Goal: Information Seeking & Learning: Learn about a topic

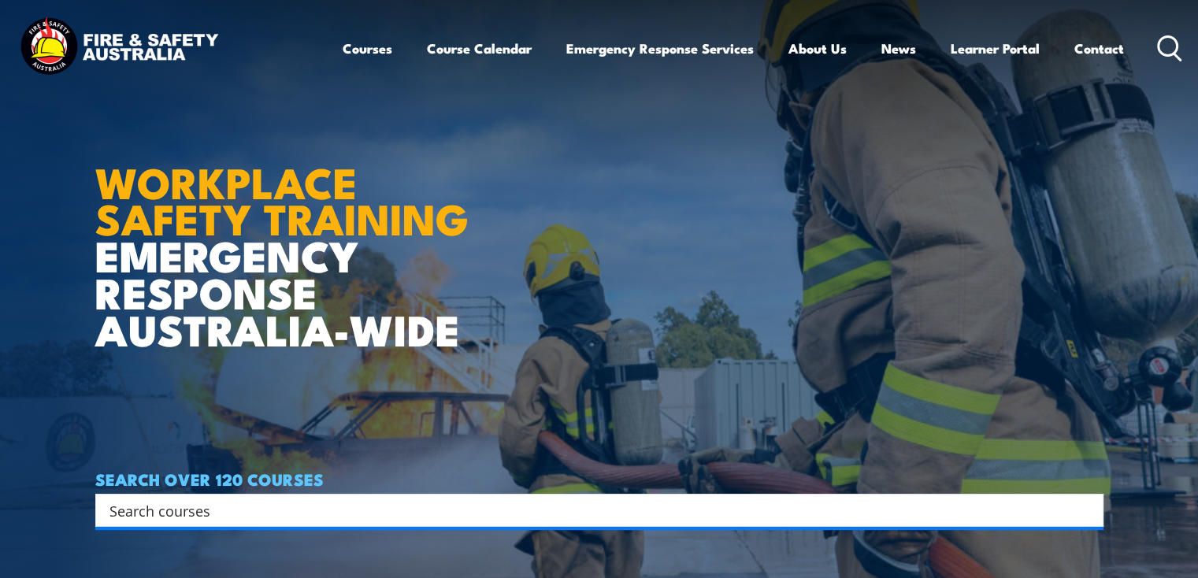
click at [353, 50] on link "Courses" at bounding box center [368, 49] width 50 height 42
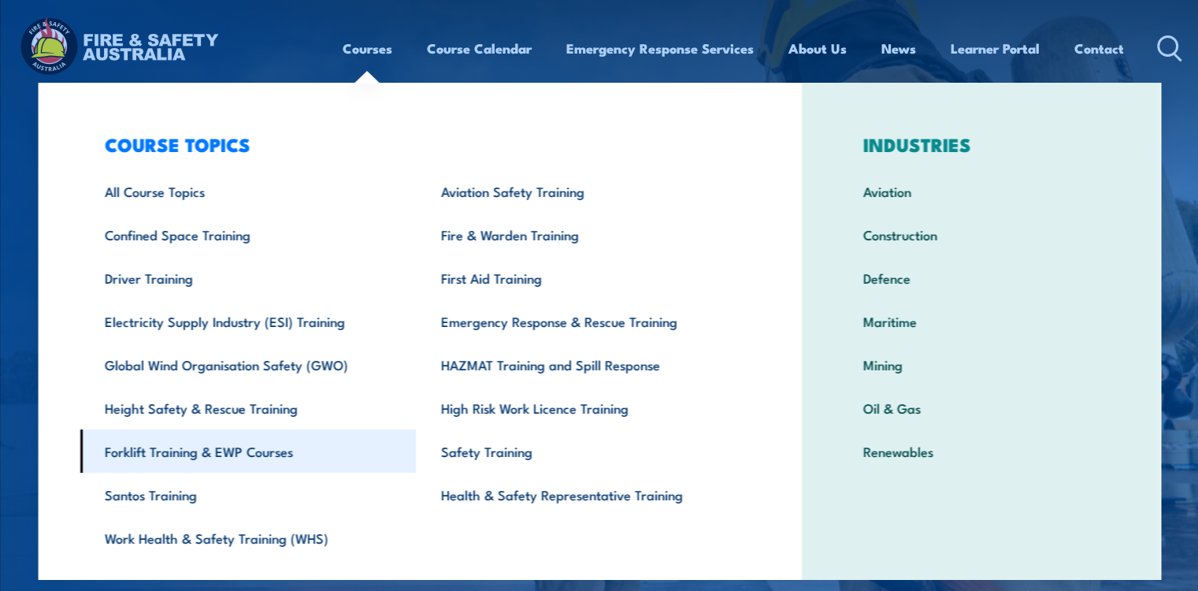
scroll to position [39, 0]
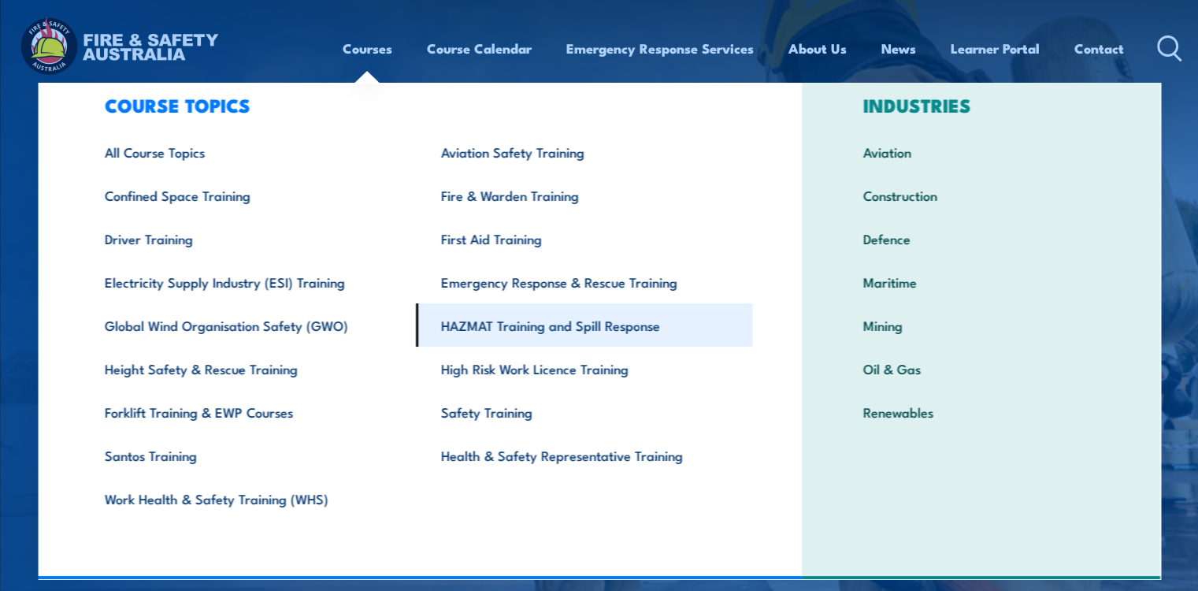
click at [470, 328] on link "HAZMAT Training and Spill Response" at bounding box center [584, 324] width 336 height 43
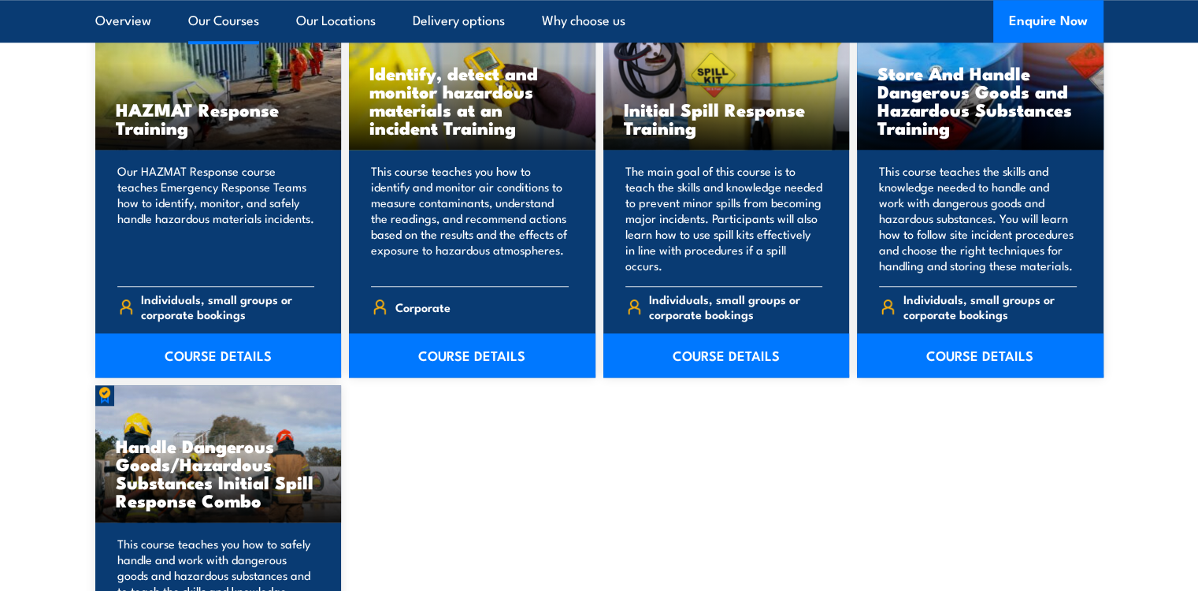
scroll to position [1328, 0]
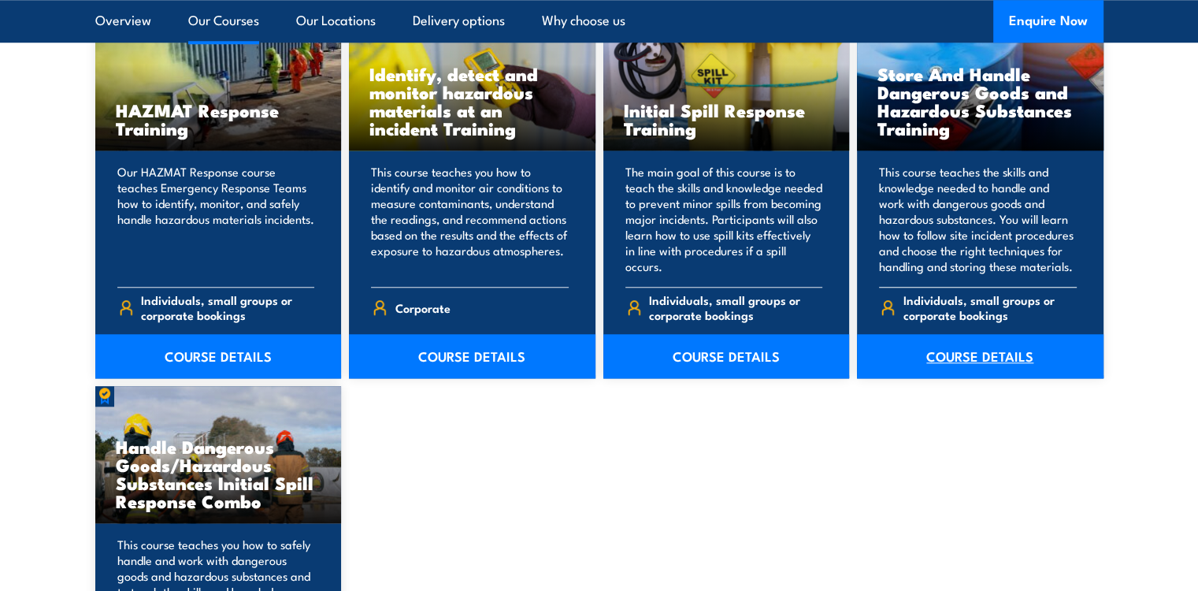
click at [966, 352] on link "COURSE DETAILS" at bounding box center [980, 356] width 247 height 44
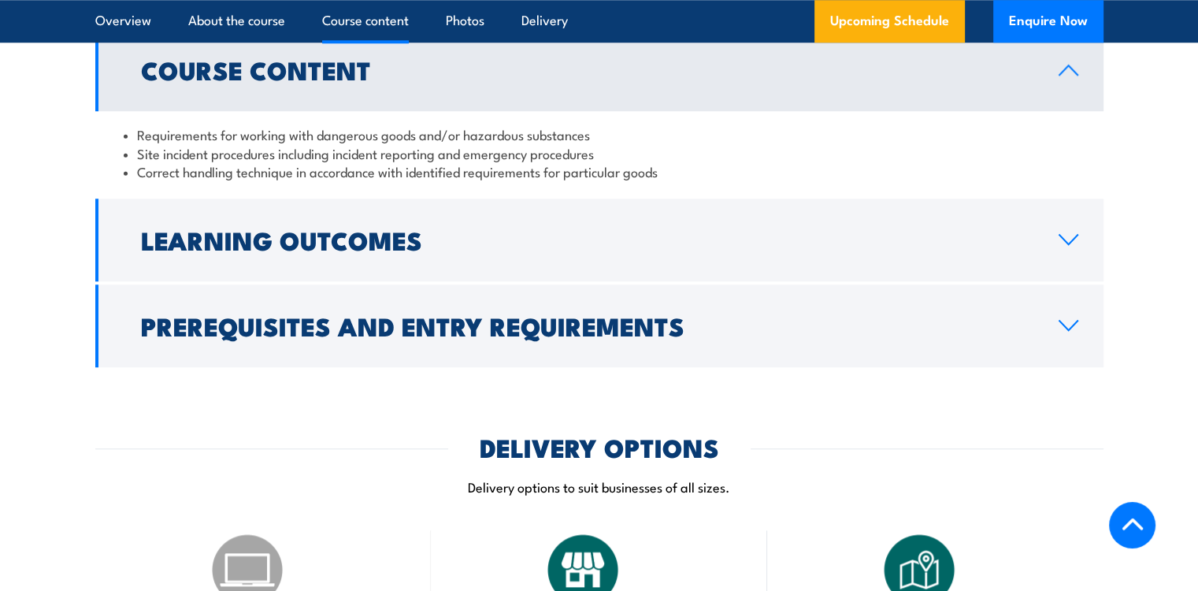
scroll to position [1411, 0]
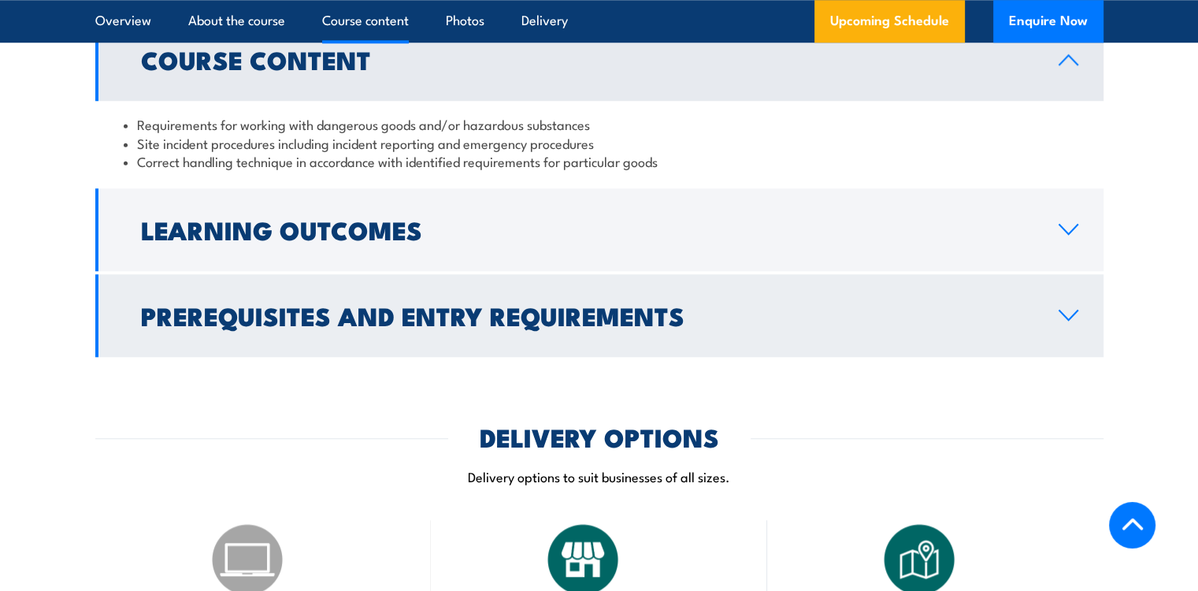
click at [1068, 321] on icon at bounding box center [1068, 315] width 21 height 13
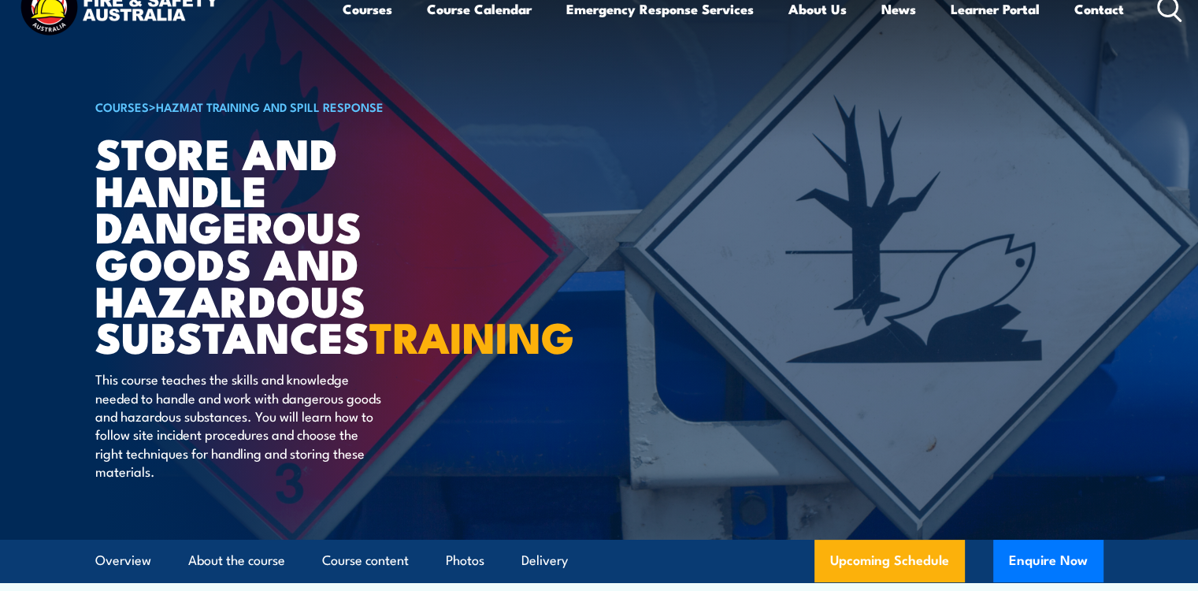
scroll to position [0, 0]
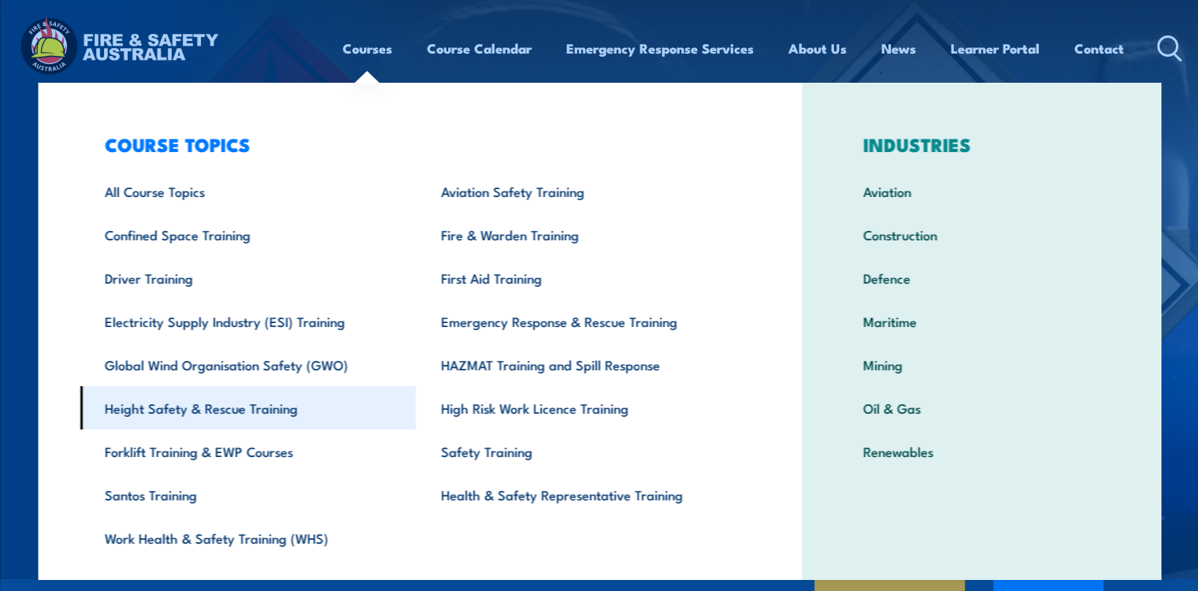
click at [161, 404] on link "Height Safety & Rescue Training" at bounding box center [248, 407] width 336 height 43
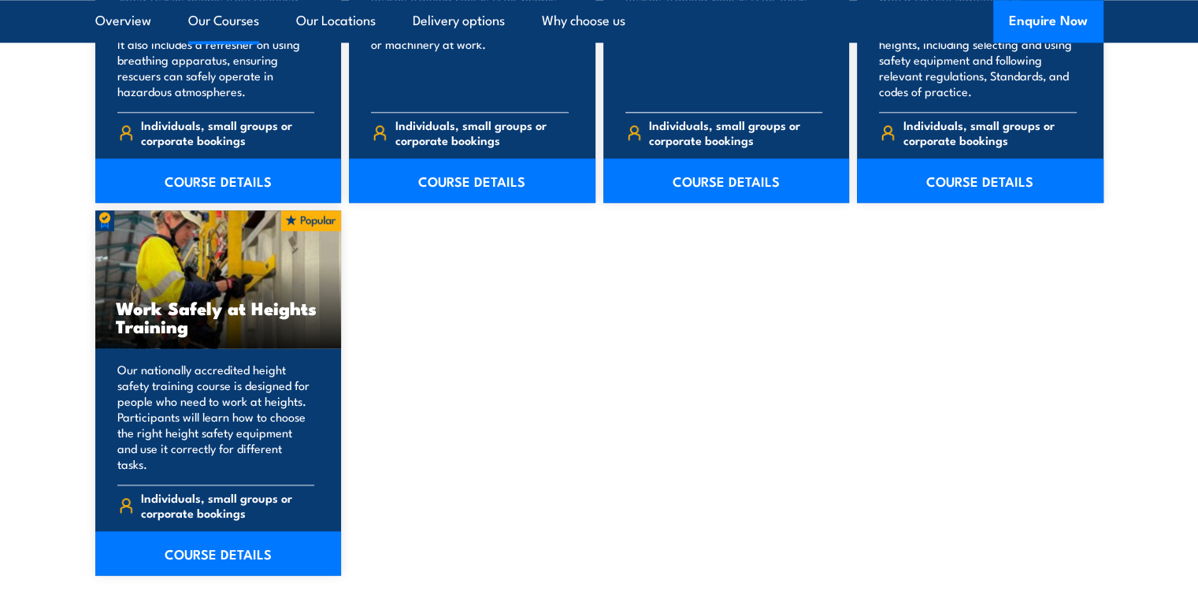
scroll to position [1942, 0]
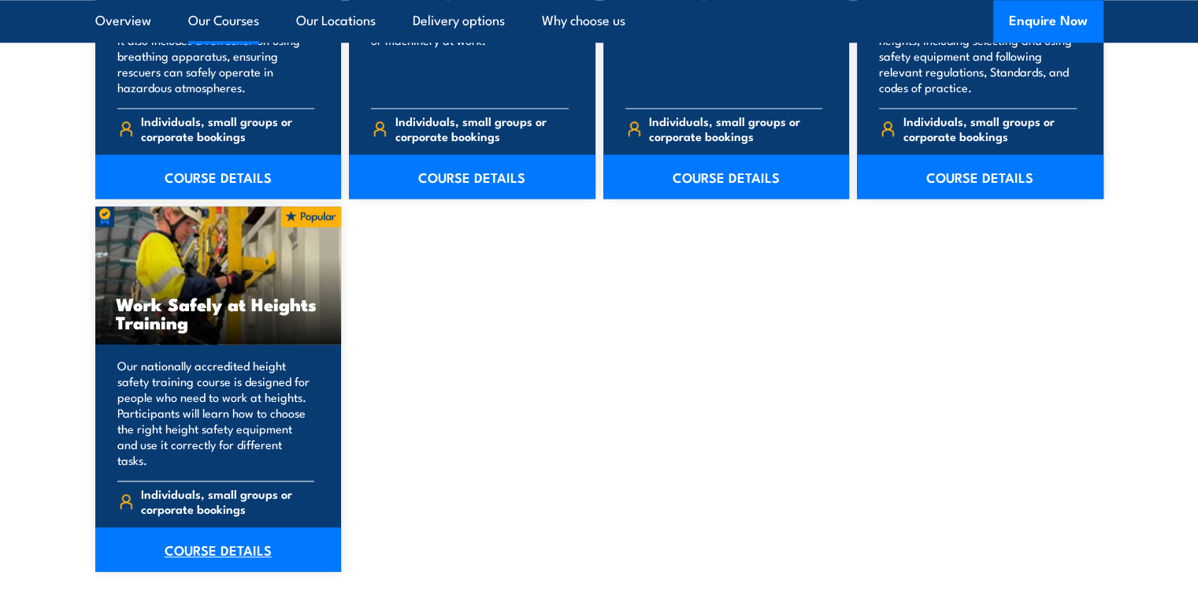
click at [209, 534] on link "COURSE DETAILS" at bounding box center [218, 549] width 247 height 44
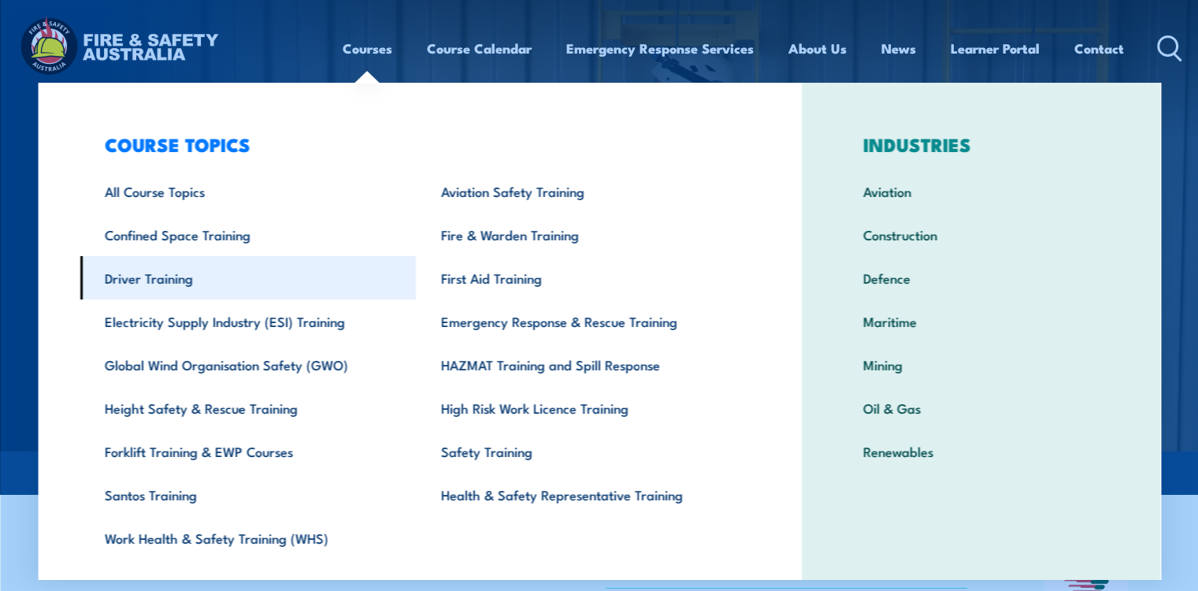
click at [150, 284] on link "Driver Training" at bounding box center [248, 277] width 336 height 43
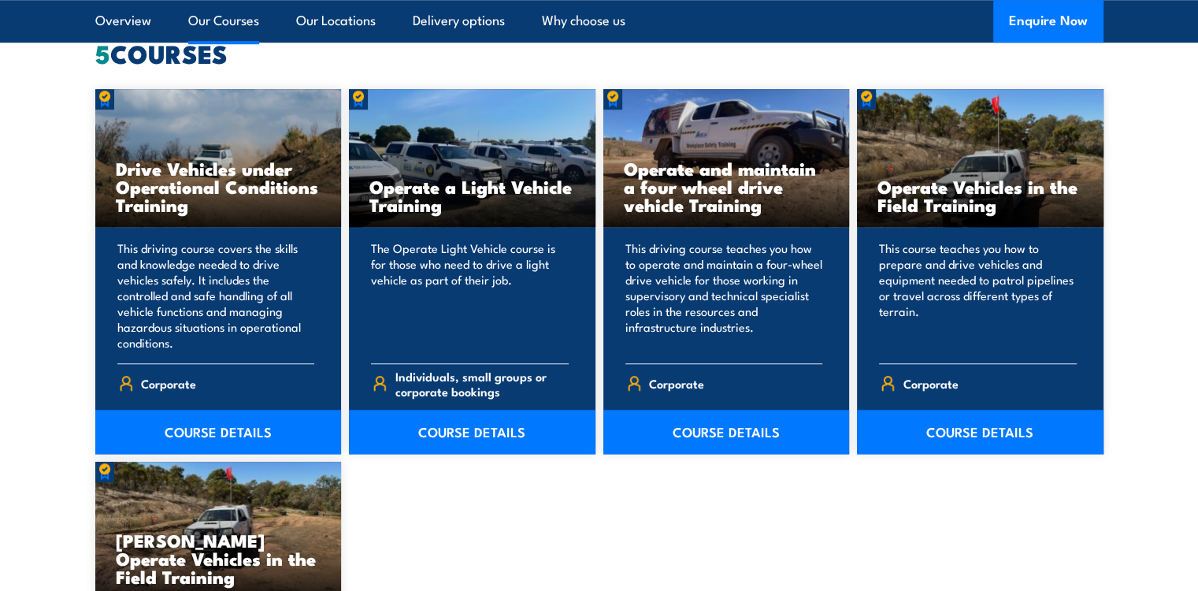
scroll to position [1339, 0]
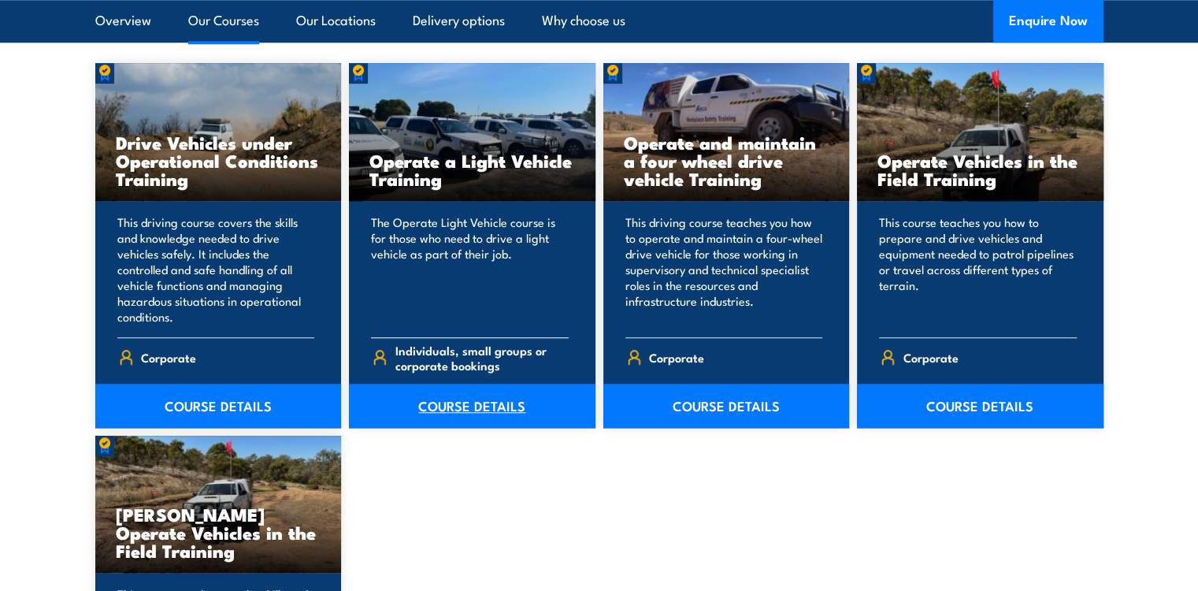
click at [470, 392] on link "COURSE DETAILS" at bounding box center [472, 406] width 247 height 44
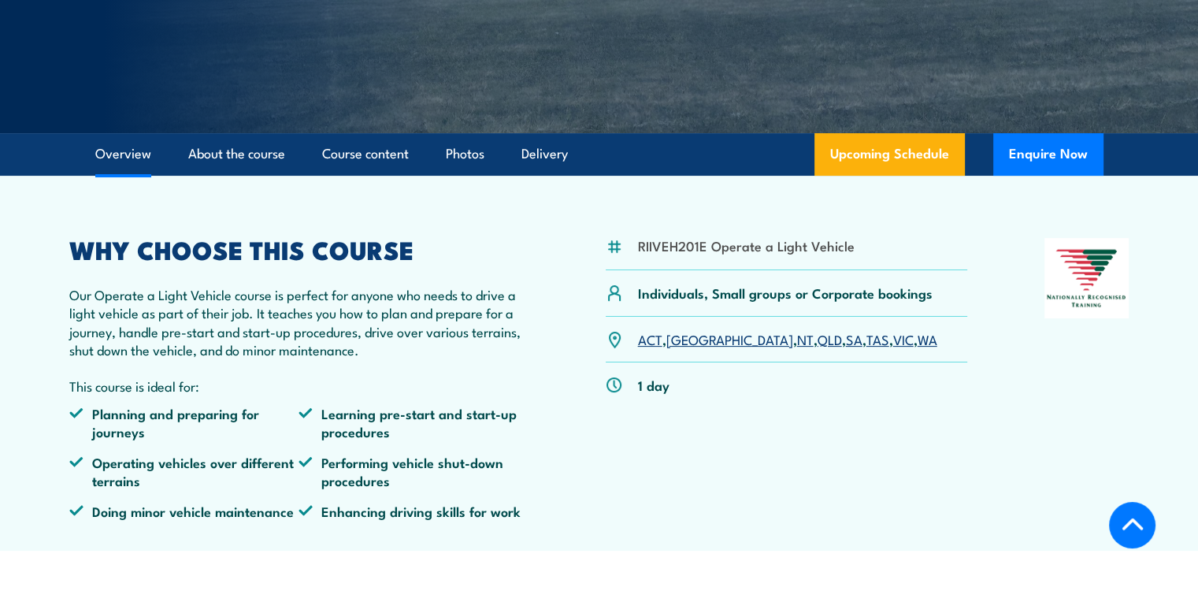
scroll to position [365, 0]
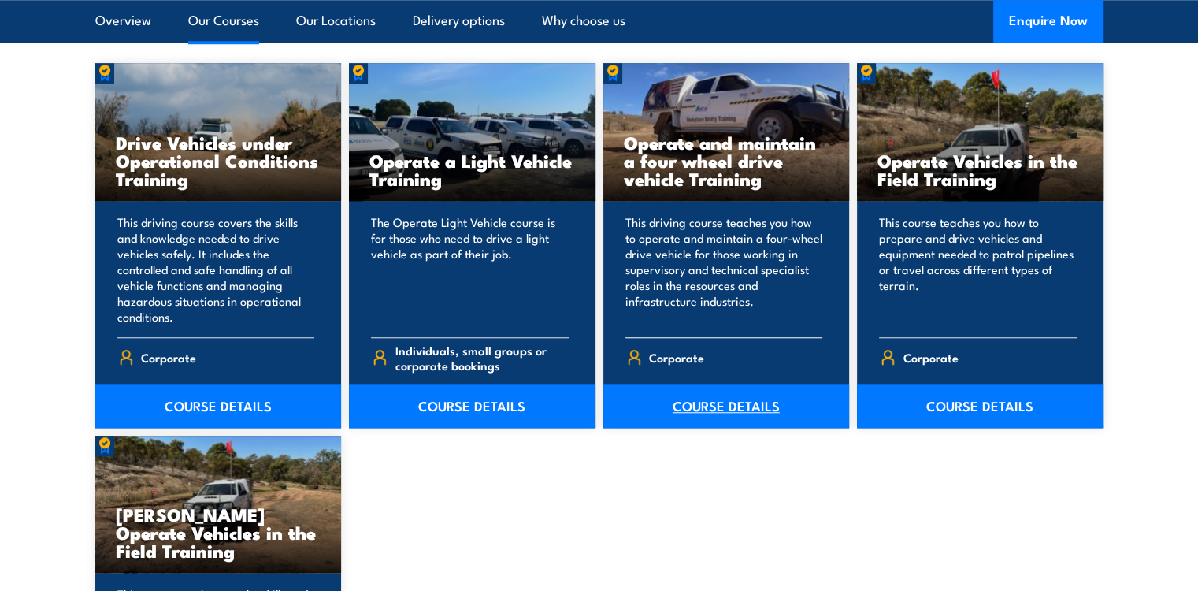
click at [708, 403] on link "COURSE DETAILS" at bounding box center [727, 406] width 247 height 44
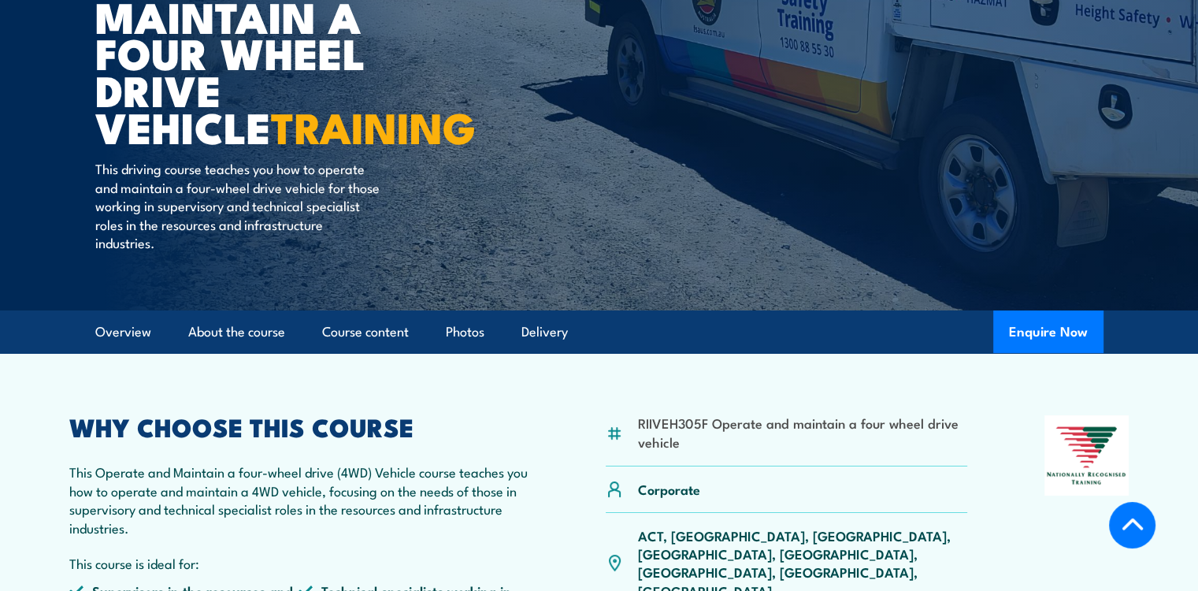
scroll to position [328, 0]
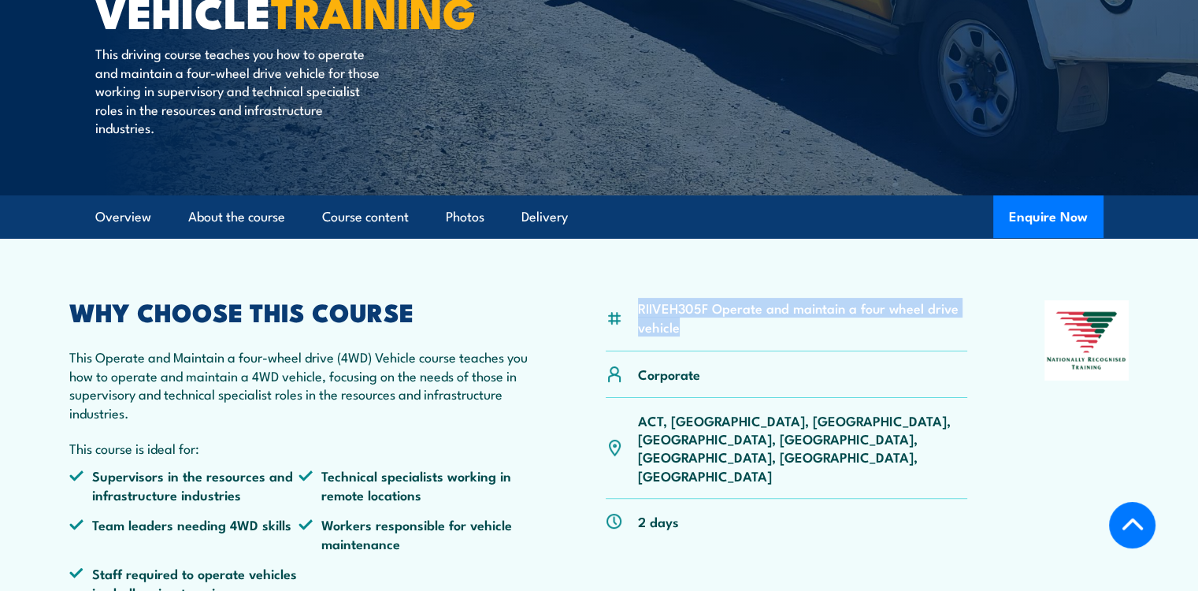
drag, startPoint x: 678, startPoint y: 330, endPoint x: 635, endPoint y: 314, distance: 45.7
click at [635, 314] on div "RIIVEH305F Operate and maintain a four wheel drive vehicle" at bounding box center [787, 325] width 362 height 51
copy li "RIIVEH305F Operate and maintain a four wheel drive vehicle"
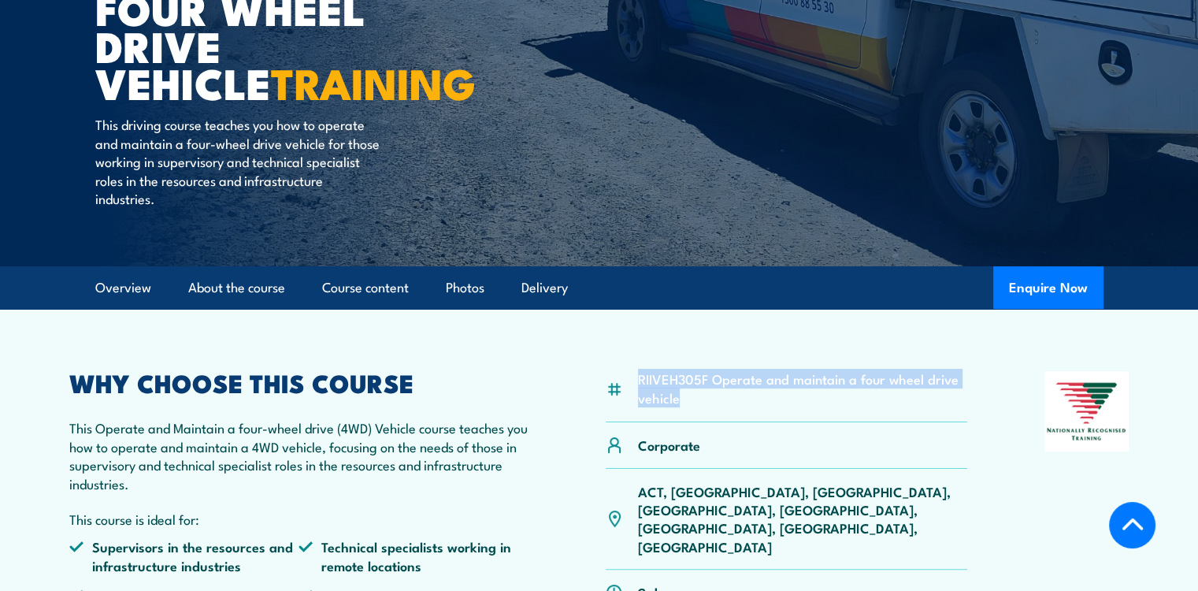
scroll to position [258, 0]
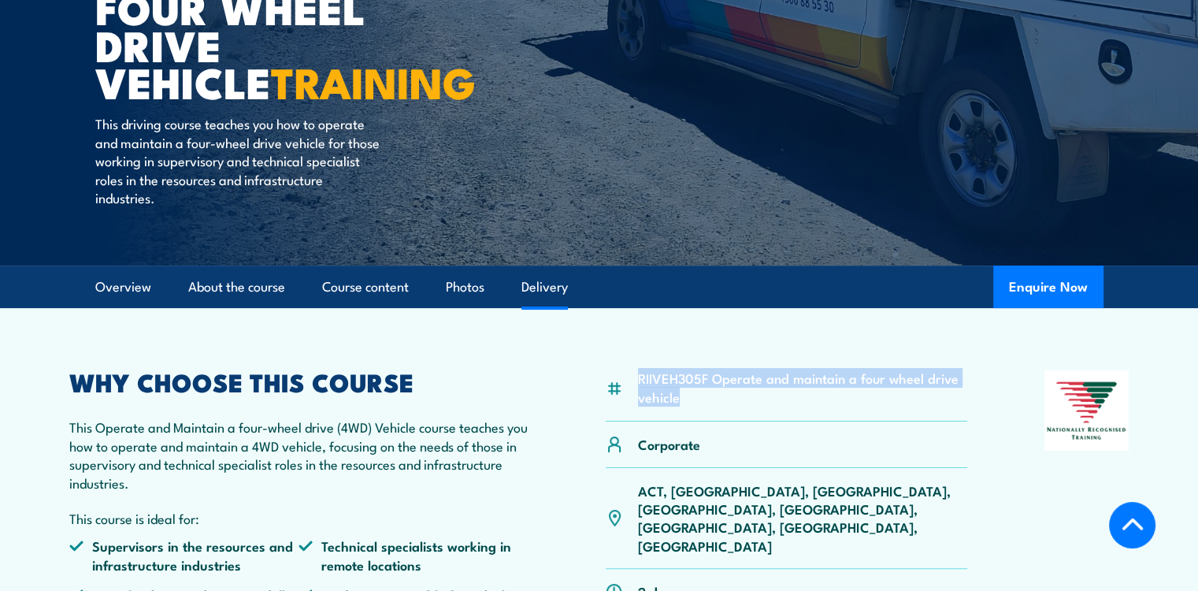
click at [548, 294] on link "Delivery" at bounding box center [545, 287] width 46 height 42
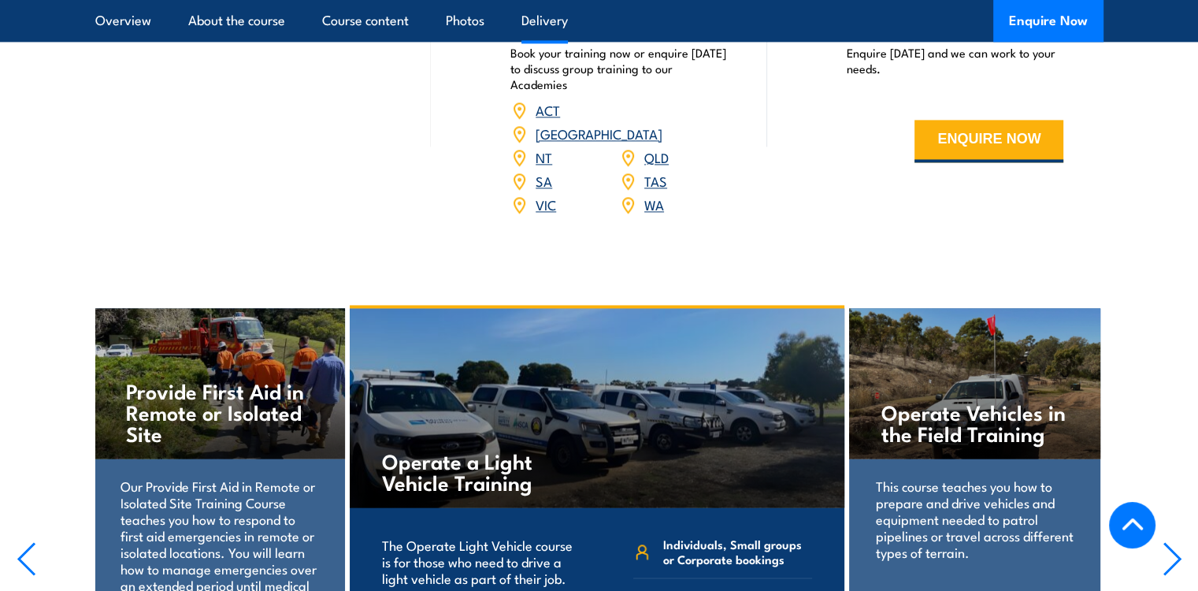
scroll to position [2217, 0]
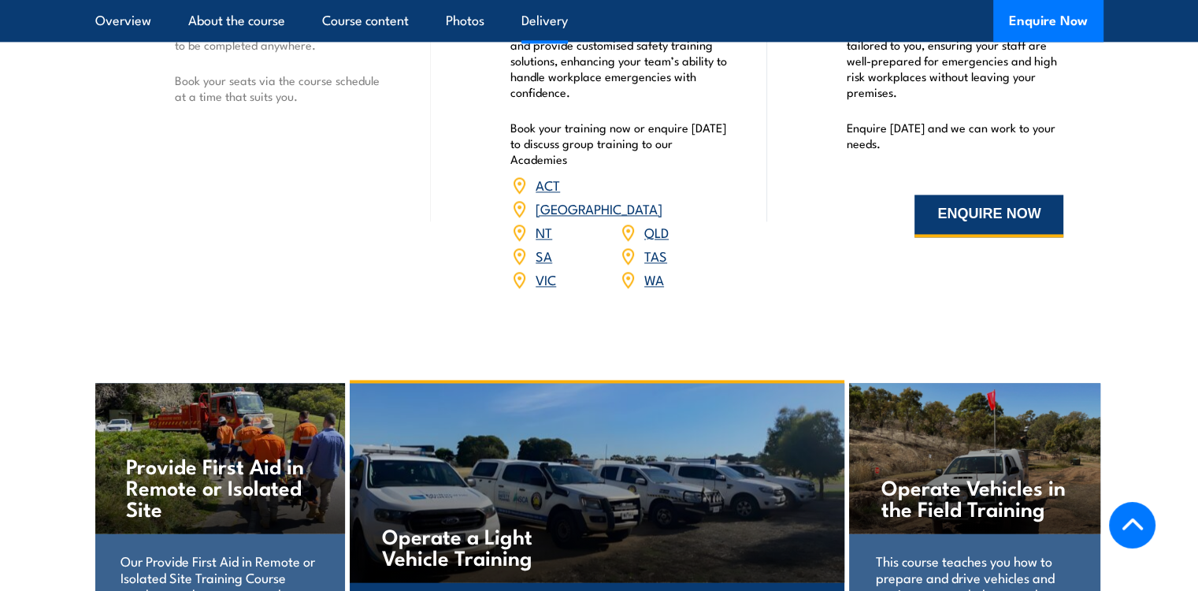
click at [1027, 215] on button "ENQUIRE NOW" at bounding box center [989, 216] width 149 height 43
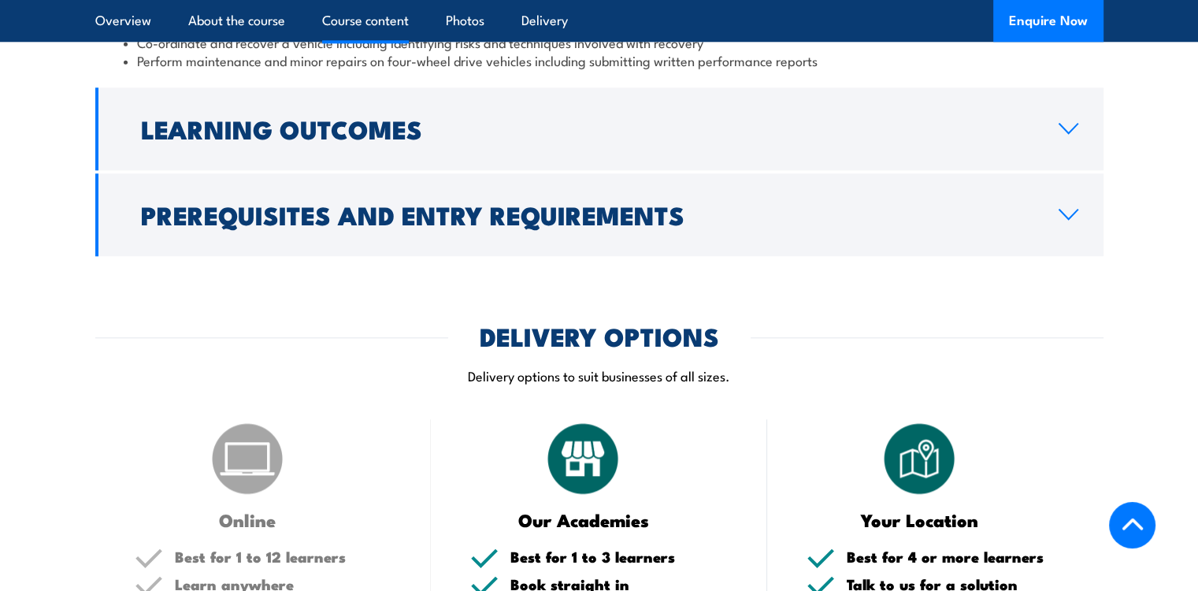
scroll to position [1635, 0]
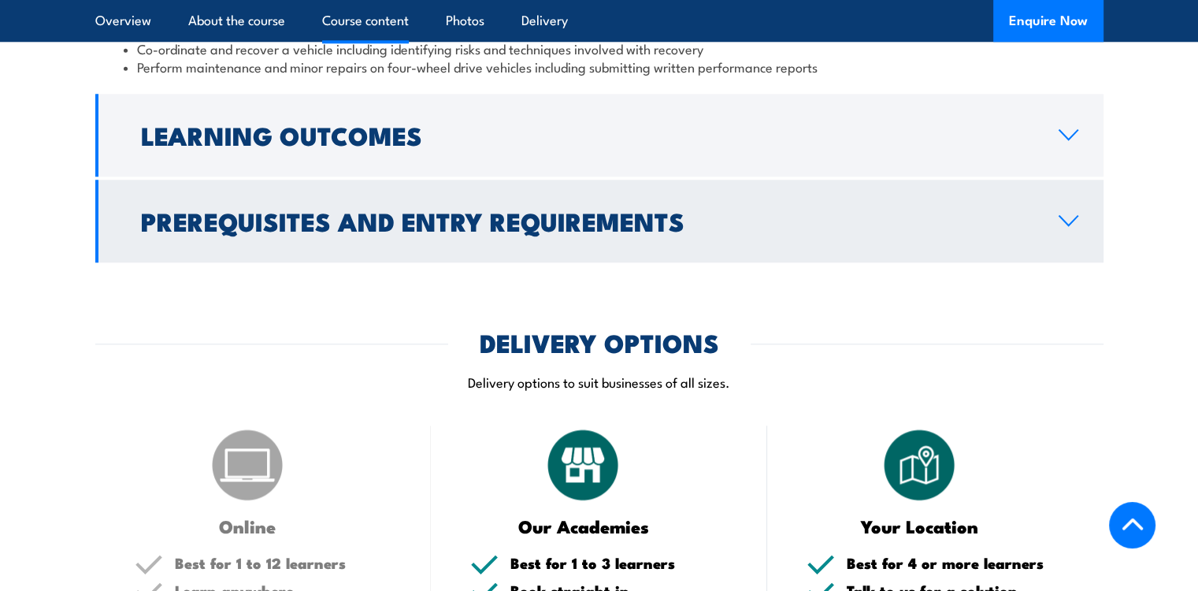
click at [1072, 221] on icon at bounding box center [1069, 220] width 18 height 9
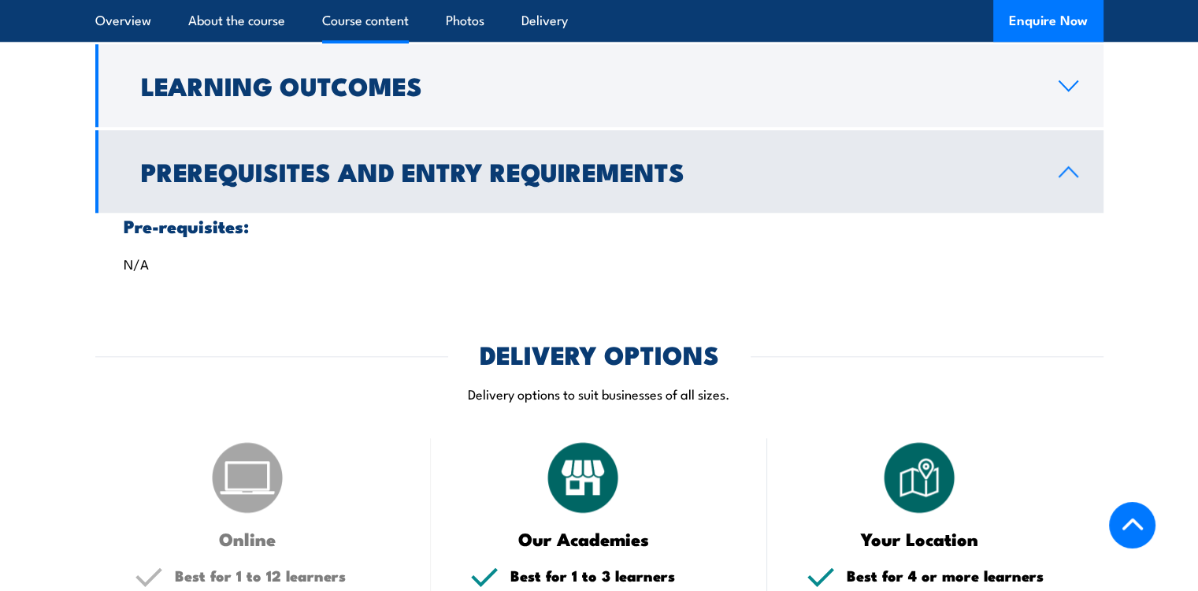
scroll to position [1540, 0]
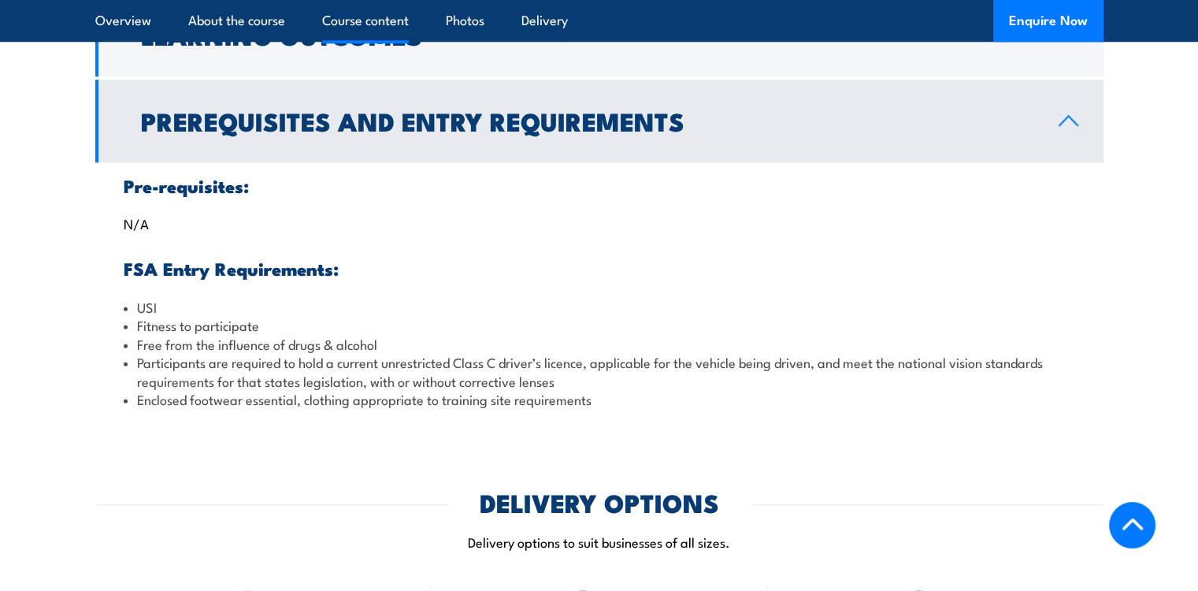
click at [1070, 121] on icon at bounding box center [1068, 120] width 21 height 13
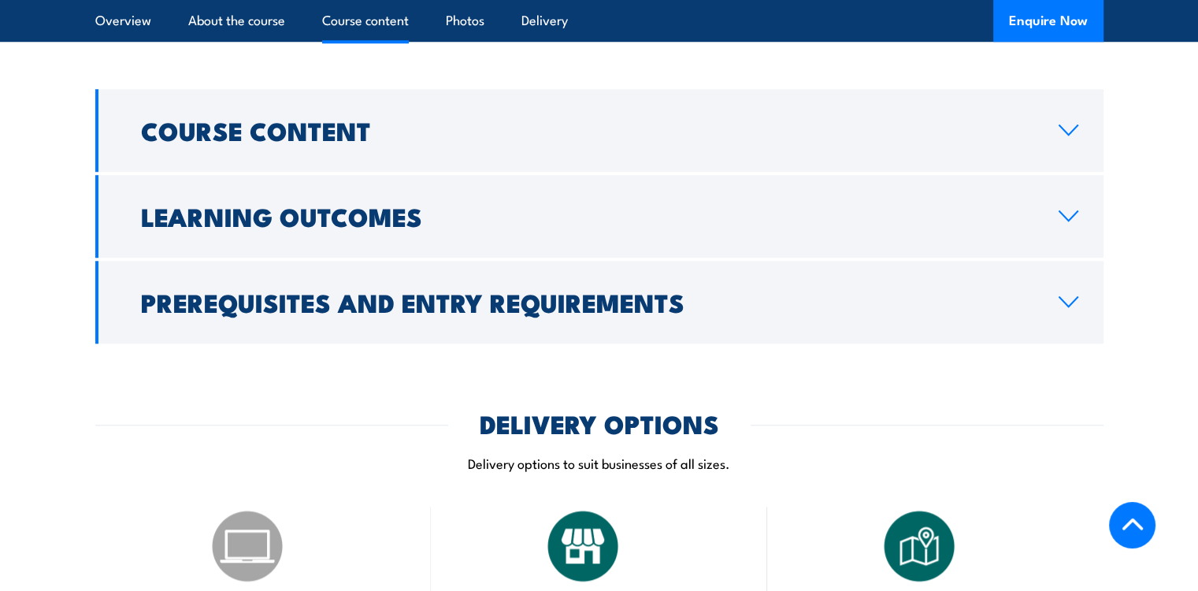
scroll to position [1273, 0]
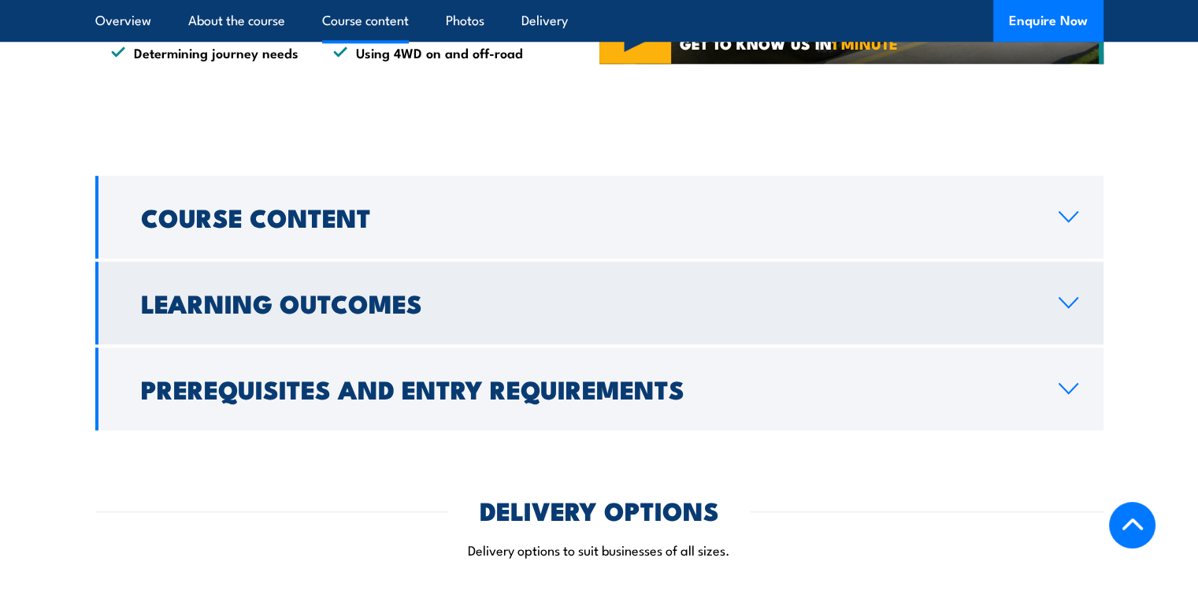
click at [789, 289] on link "Learning Outcomes" at bounding box center [599, 303] width 1009 height 83
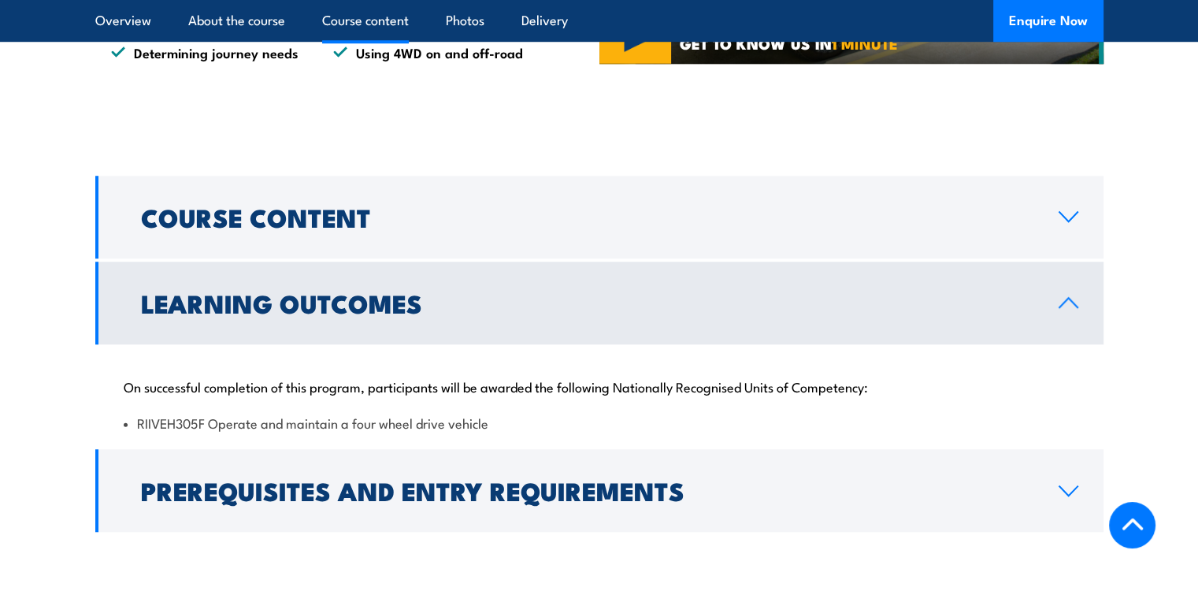
click at [789, 289] on link "Learning Outcomes" at bounding box center [599, 303] width 1009 height 83
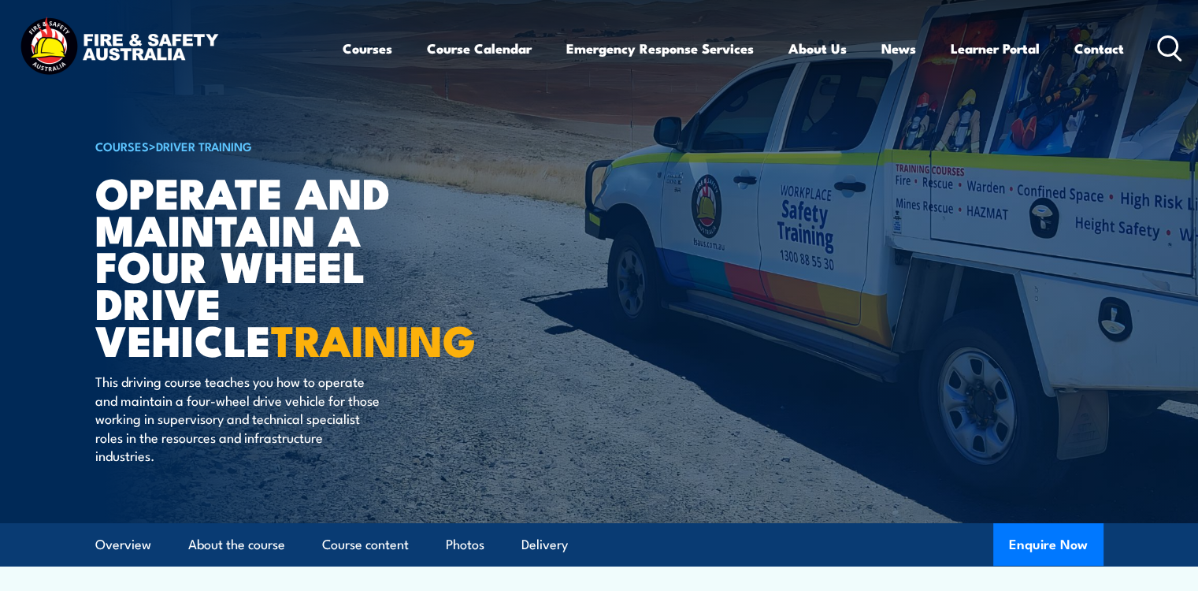
scroll to position [0, 0]
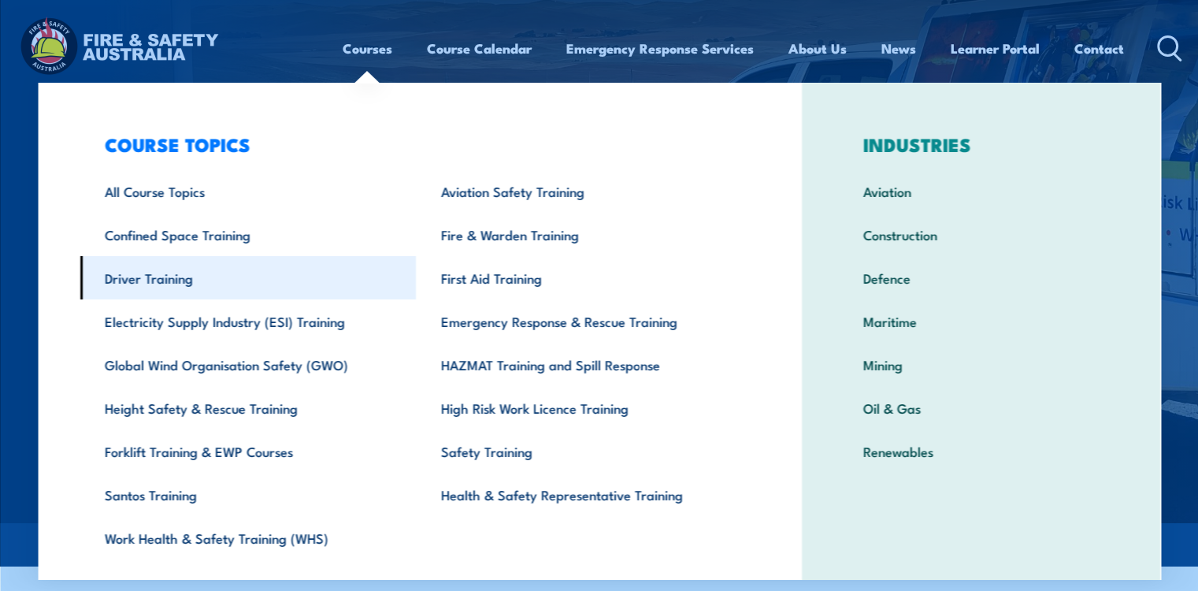
click at [164, 284] on link "Driver Training" at bounding box center [248, 277] width 336 height 43
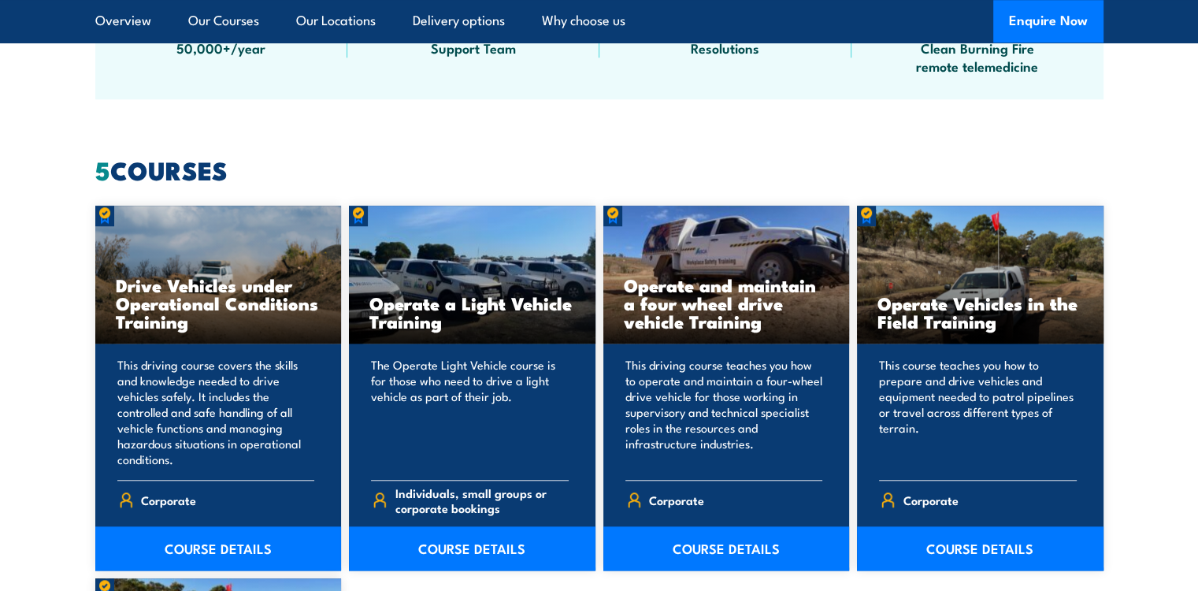
scroll to position [1295, 0]
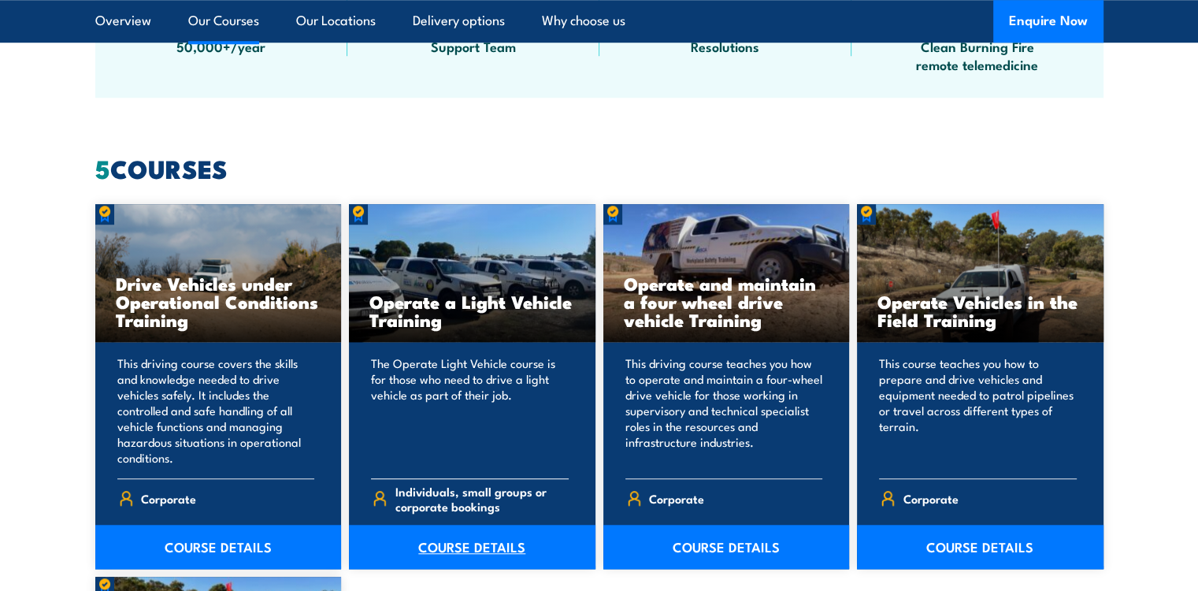
click at [463, 548] on link "COURSE DETAILS" at bounding box center [472, 547] width 247 height 44
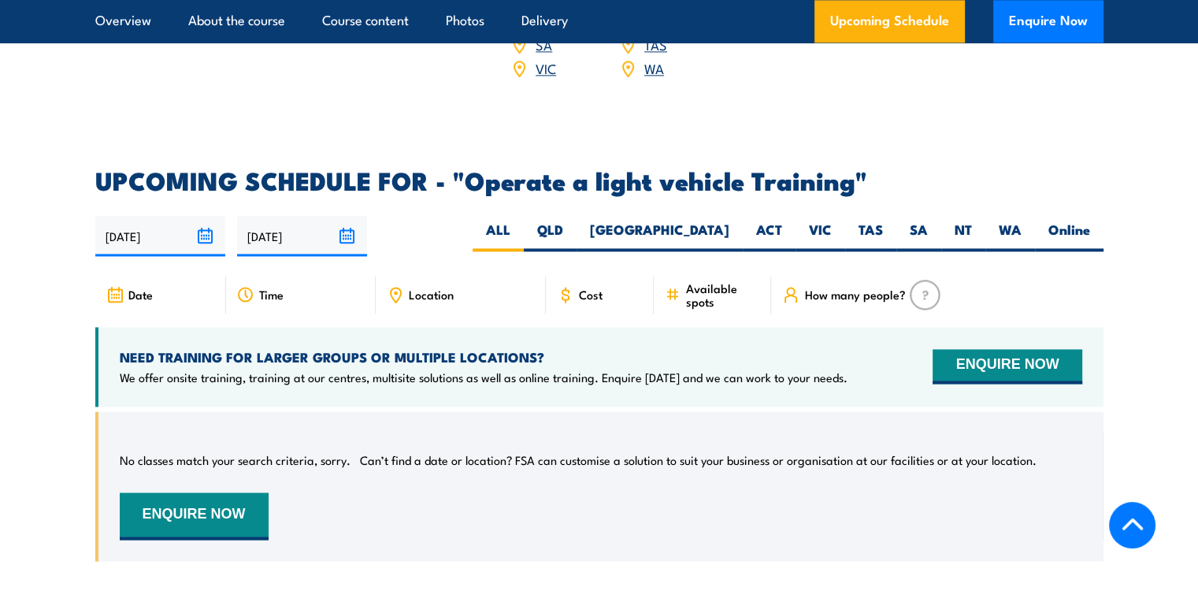
scroll to position [2224, 0]
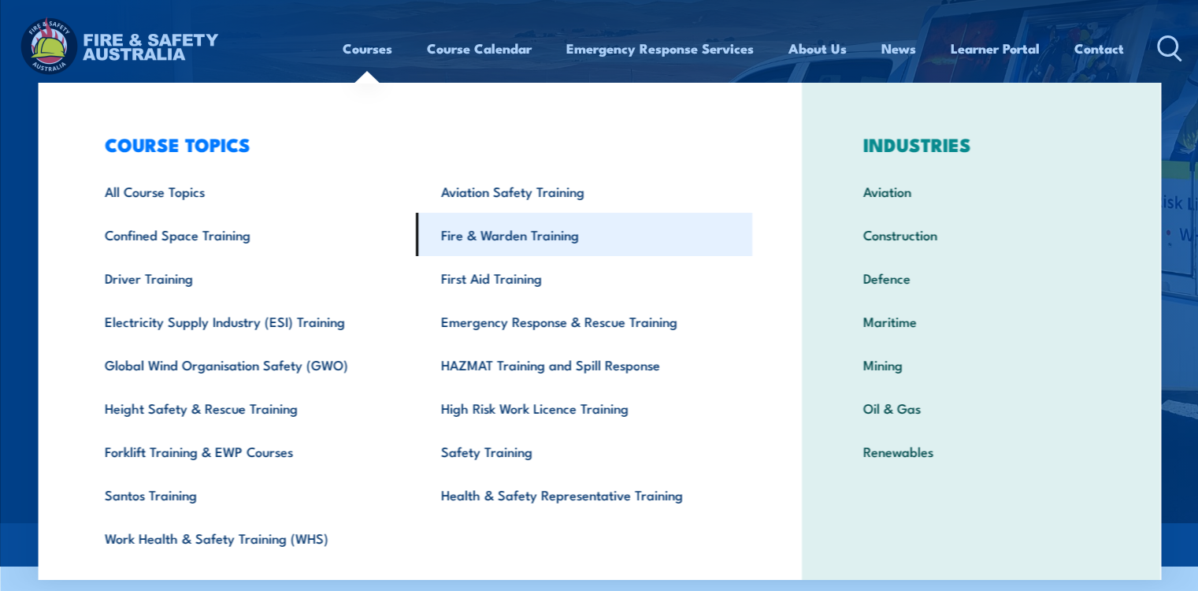
click at [458, 234] on link "Fire & Warden Training" at bounding box center [584, 234] width 336 height 43
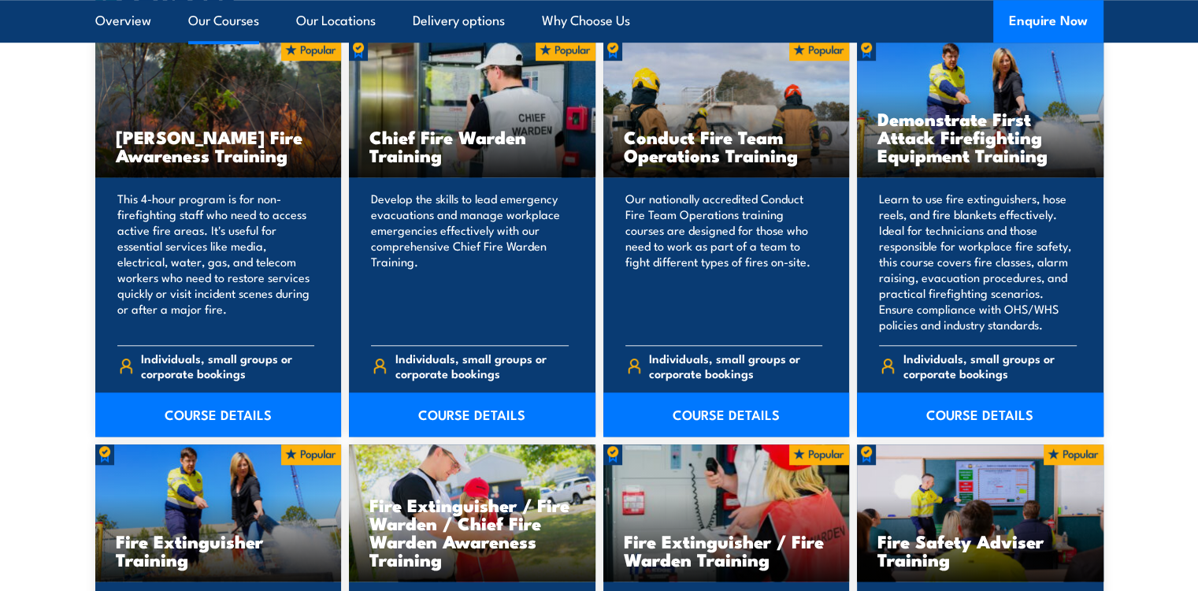
scroll to position [1272, 0]
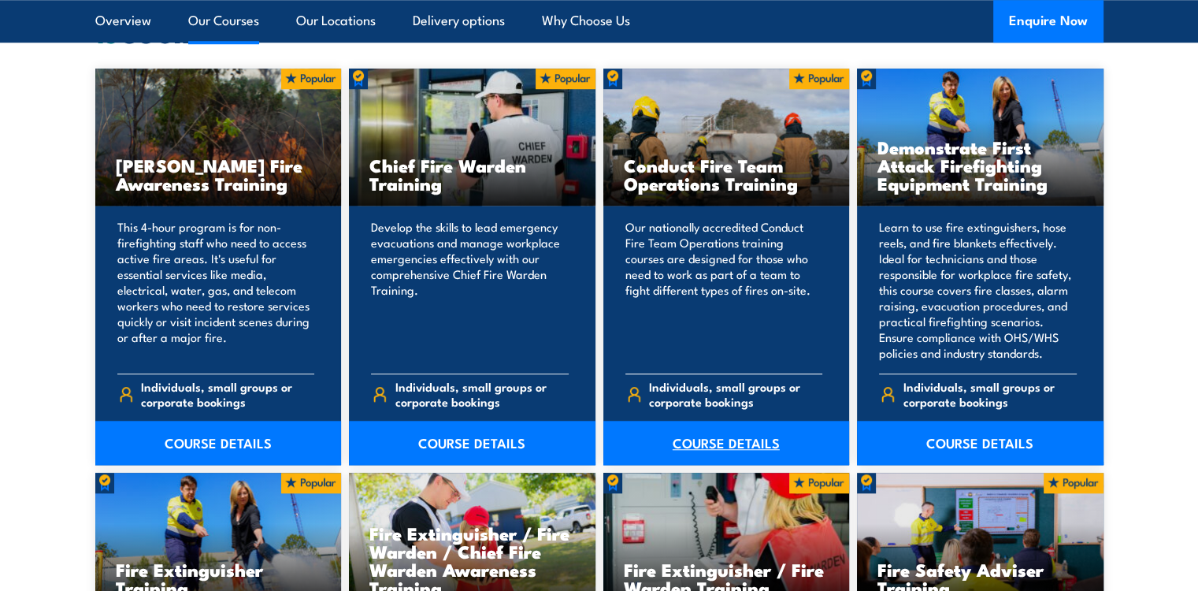
click at [734, 439] on link "COURSE DETAILS" at bounding box center [727, 443] width 247 height 44
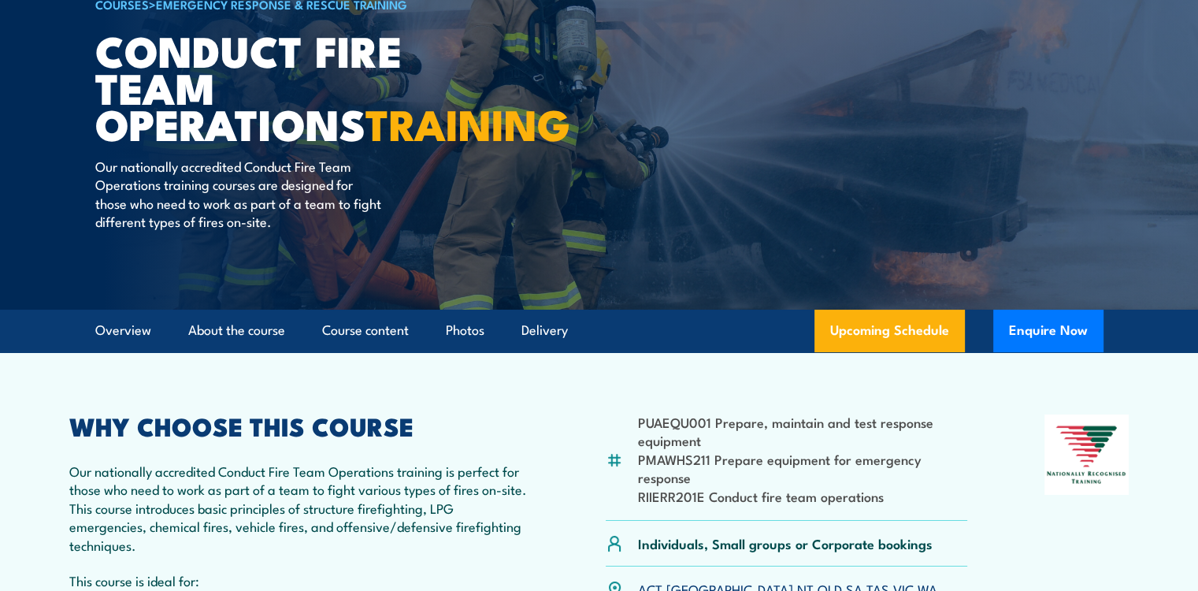
scroll to position [240, 0]
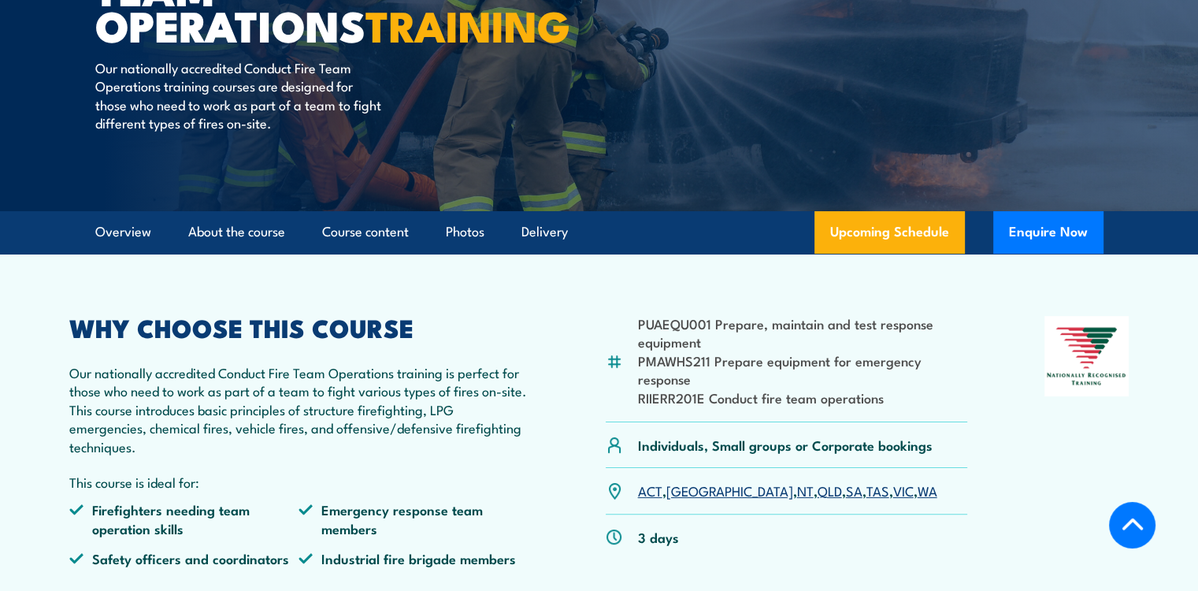
click at [660, 407] on li "RIIERR201E Conduct fire team operations" at bounding box center [803, 397] width 330 height 18
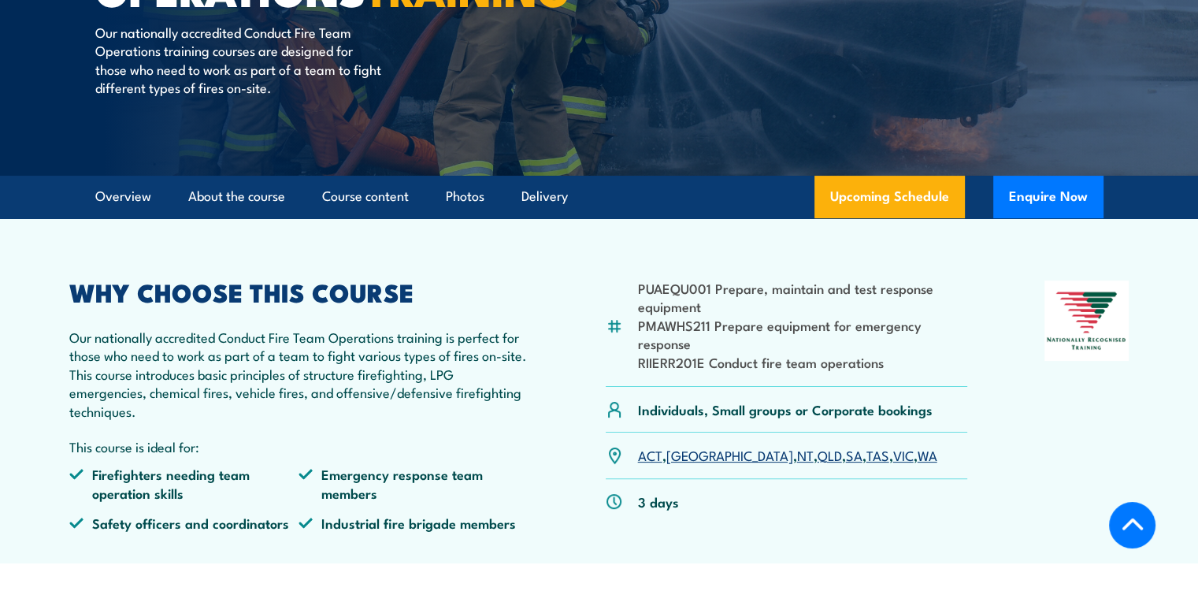
scroll to position [287, 0]
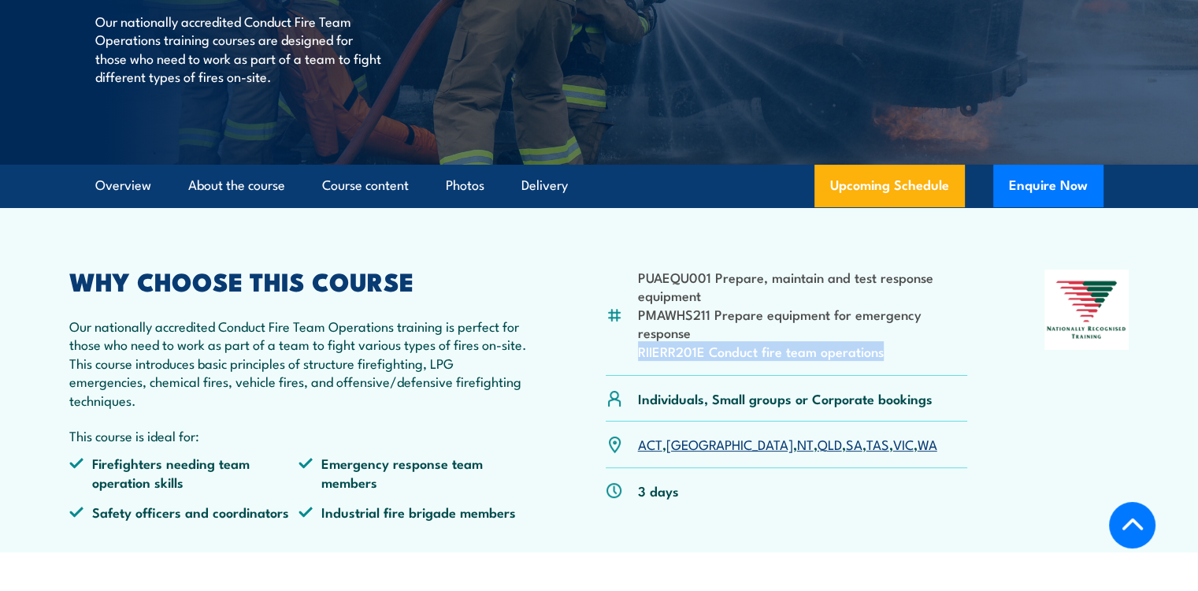
drag, startPoint x: 637, startPoint y: 367, endPoint x: 886, endPoint y: 373, distance: 249.1
click at [886, 360] on li "RIIERR201E Conduct fire team operations" at bounding box center [803, 351] width 330 height 18
click at [714, 360] on li "RIIERR201E Conduct fire team operations" at bounding box center [803, 351] width 330 height 18
drag, startPoint x: 708, startPoint y: 370, endPoint x: 882, endPoint y: 372, distance: 173.4
click at [882, 360] on li "RIIERR201E Conduct fire team operations" at bounding box center [803, 351] width 330 height 18
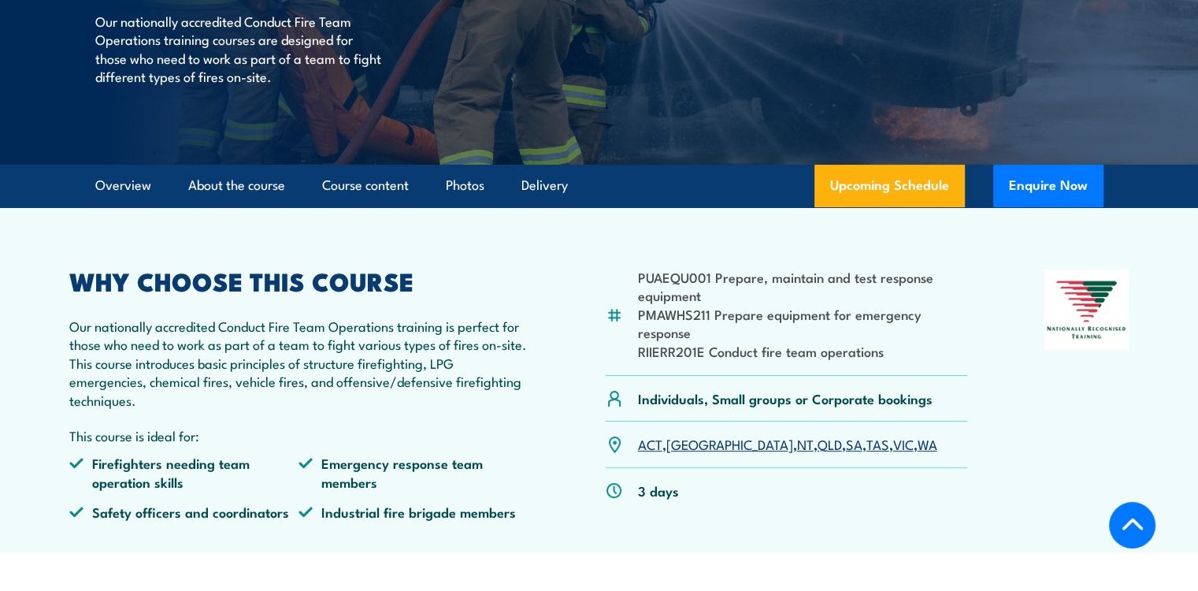
click at [640, 360] on li "RIIERR201E Conduct fire team operations" at bounding box center [803, 351] width 330 height 18
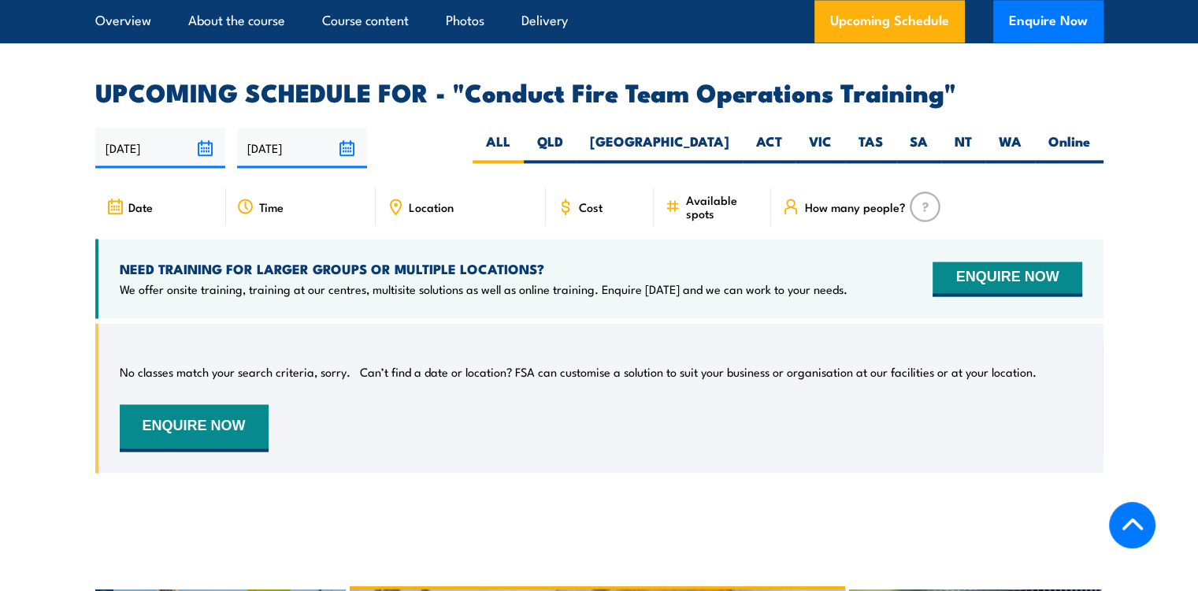
scroll to position [2452, 0]
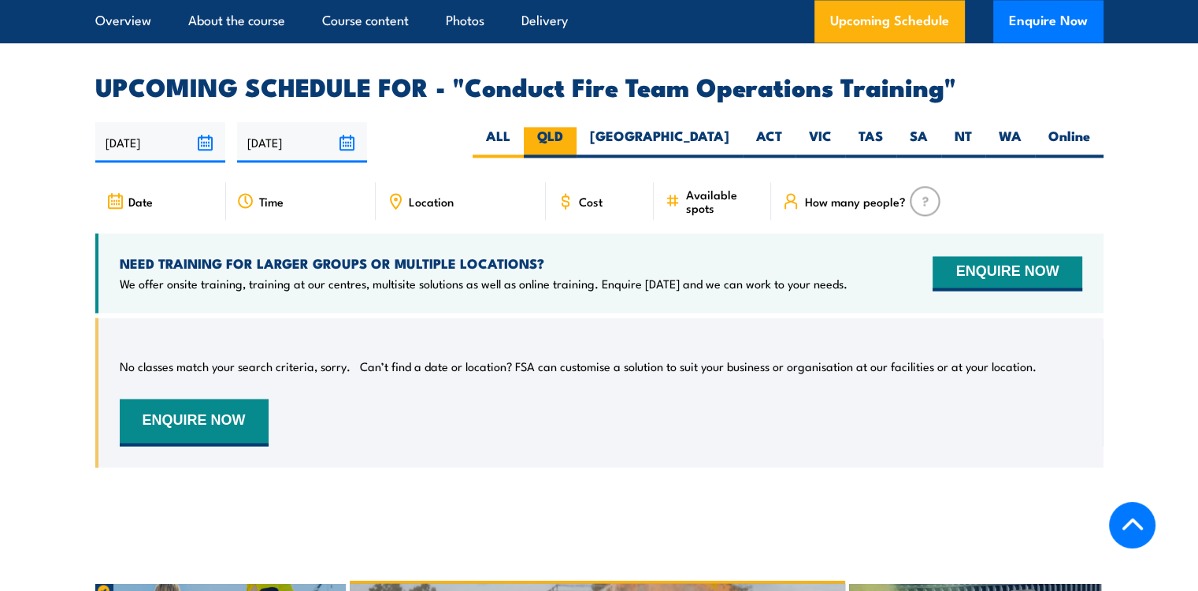
click at [577, 135] on label "QLD" at bounding box center [550, 142] width 53 height 31
click at [574, 135] on input "QLD" at bounding box center [568, 132] width 10 height 10
radio input "true"
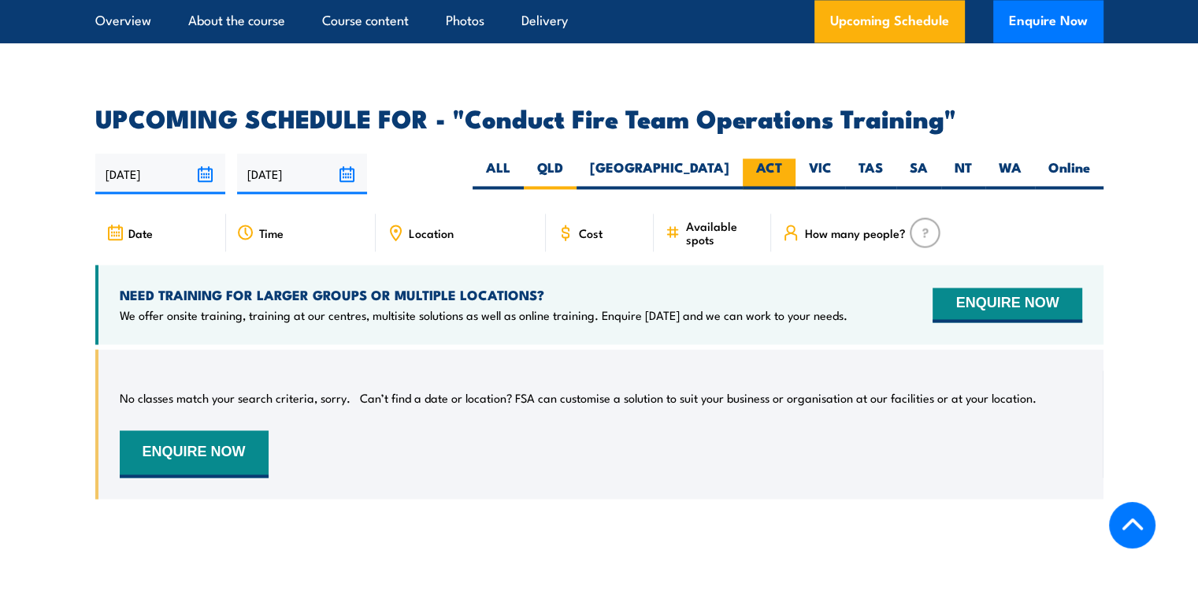
scroll to position [2402, 0]
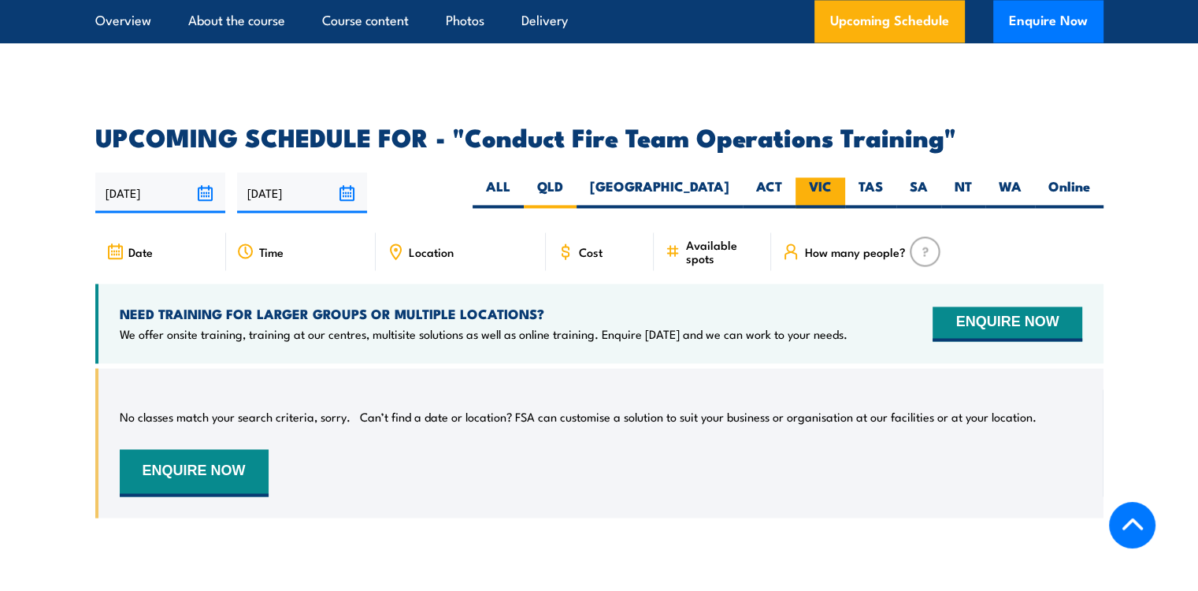
click at [797, 188] on label "VIC" at bounding box center [821, 192] width 50 height 31
click at [832, 188] on input "VIC" at bounding box center [837, 182] width 10 height 10
radio input "true"
click at [1076, 184] on label "Online" at bounding box center [1069, 192] width 69 height 31
click at [1091, 184] on input "Online" at bounding box center [1096, 182] width 10 height 10
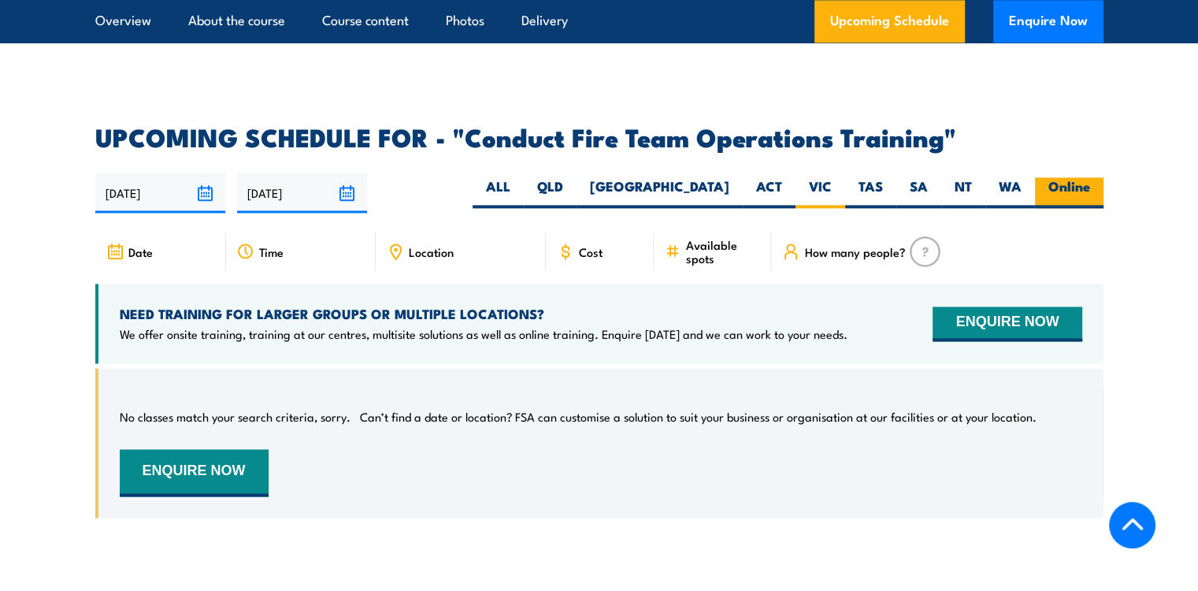
radio input "true"
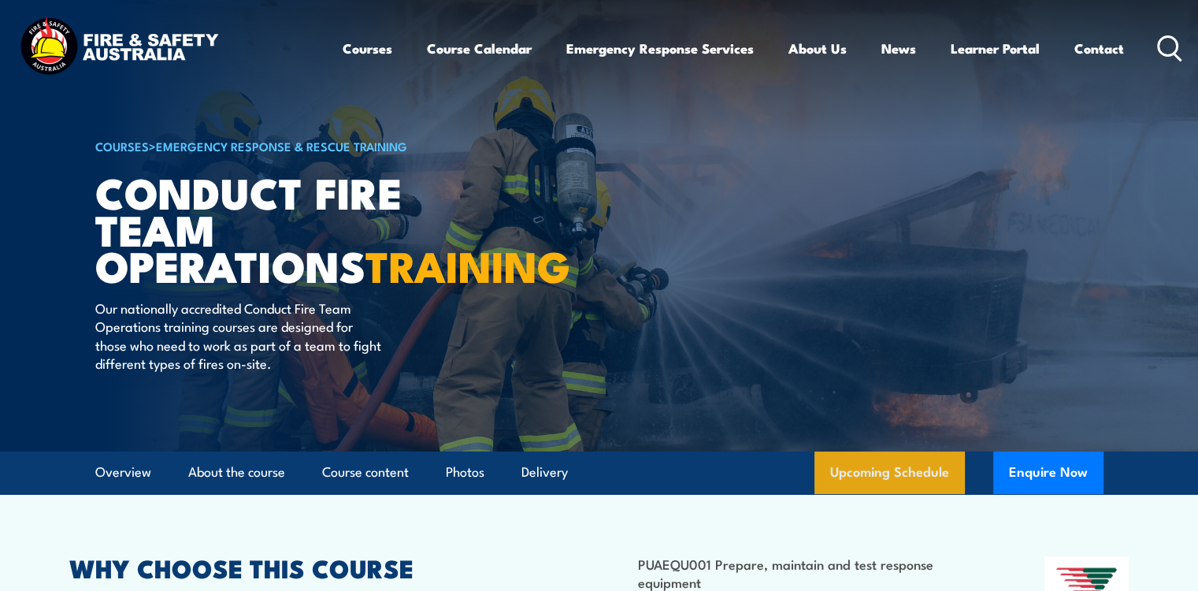
click at [856, 493] on link "Upcoming Schedule" at bounding box center [890, 472] width 150 height 43
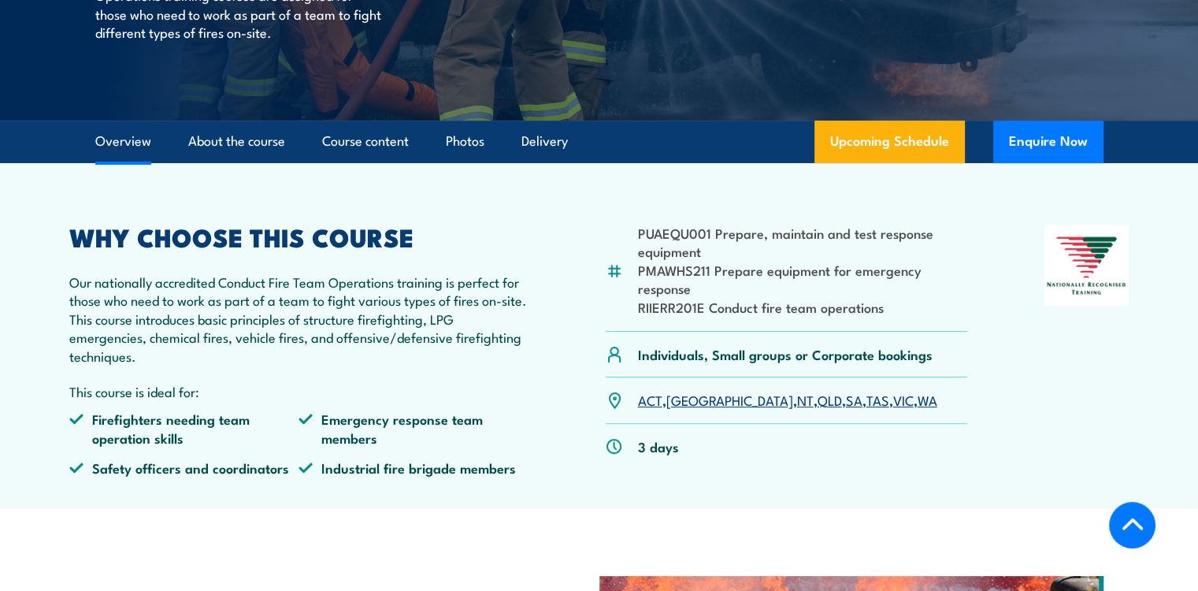
scroll to position [330, 0]
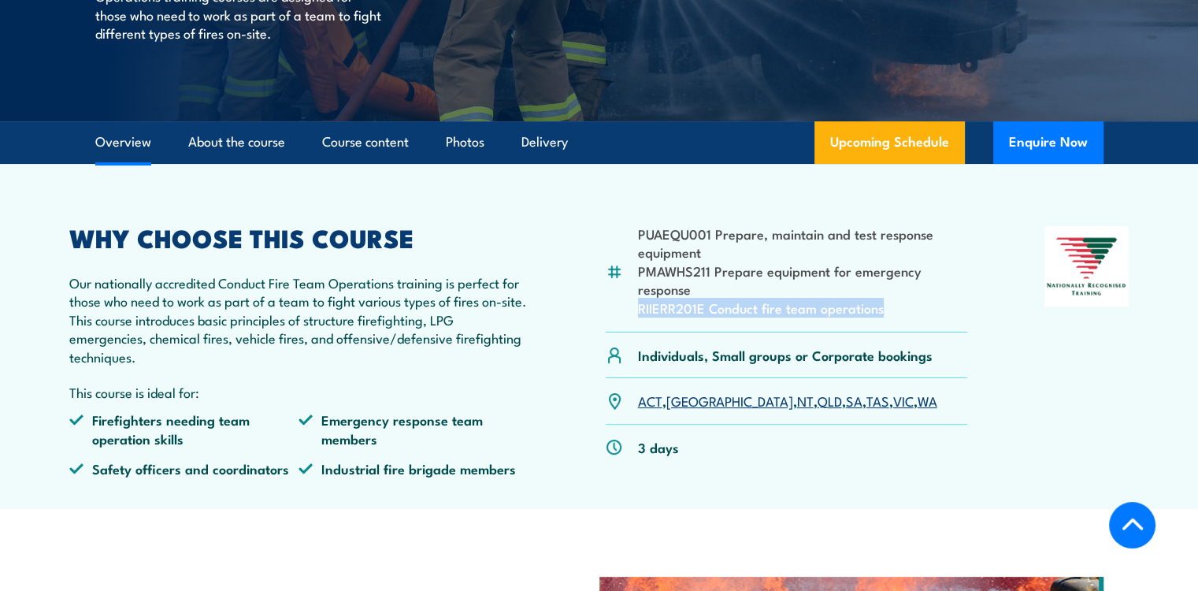
drag, startPoint x: 637, startPoint y: 325, endPoint x: 882, endPoint y: 330, distance: 244.3
click at [882, 317] on li "RIIERR201E Conduct fire team operations" at bounding box center [803, 308] width 330 height 18
copy li "RIIERR201E Conduct fire team operations"
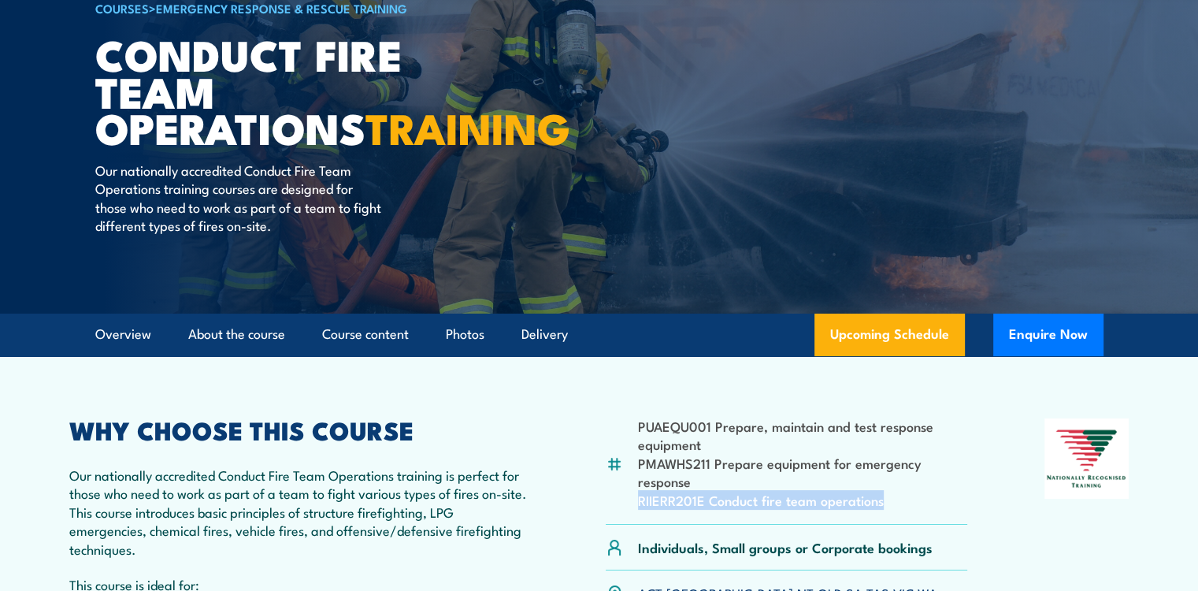
scroll to position [0, 0]
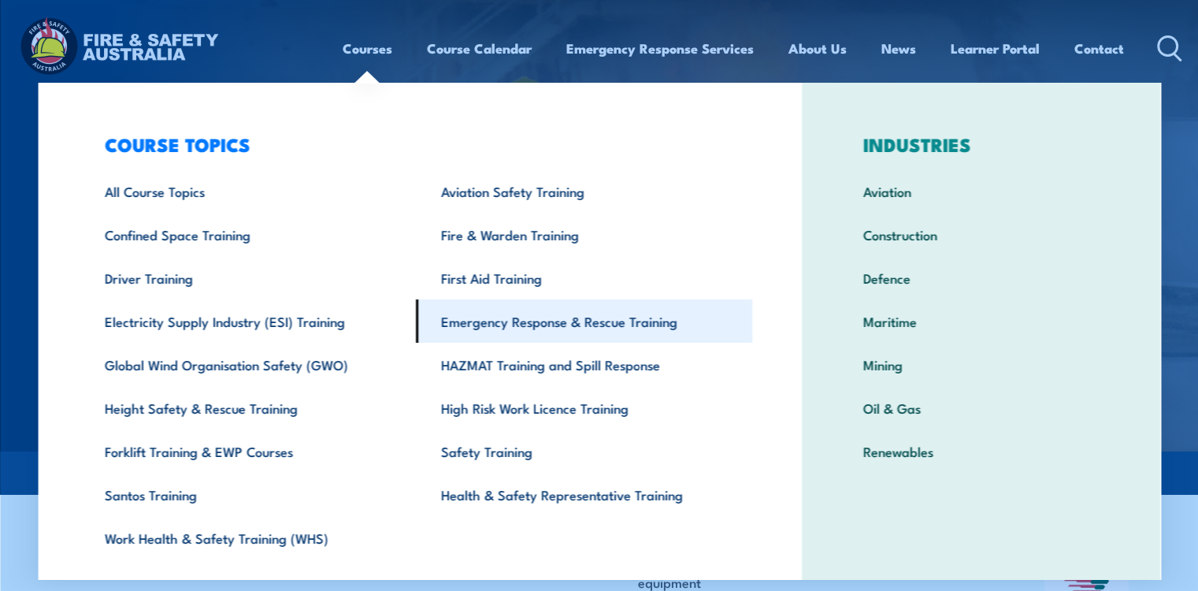
click at [481, 327] on link "Emergency Response & Rescue Training" at bounding box center [584, 320] width 336 height 43
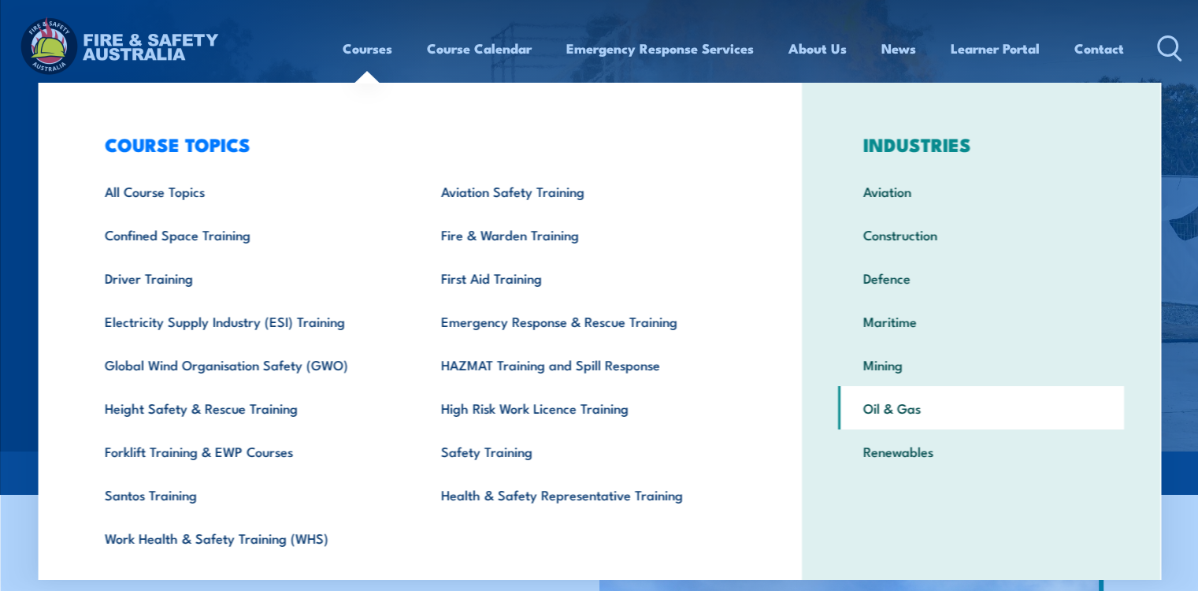
click at [871, 414] on link "Oil & Gas" at bounding box center [981, 407] width 286 height 43
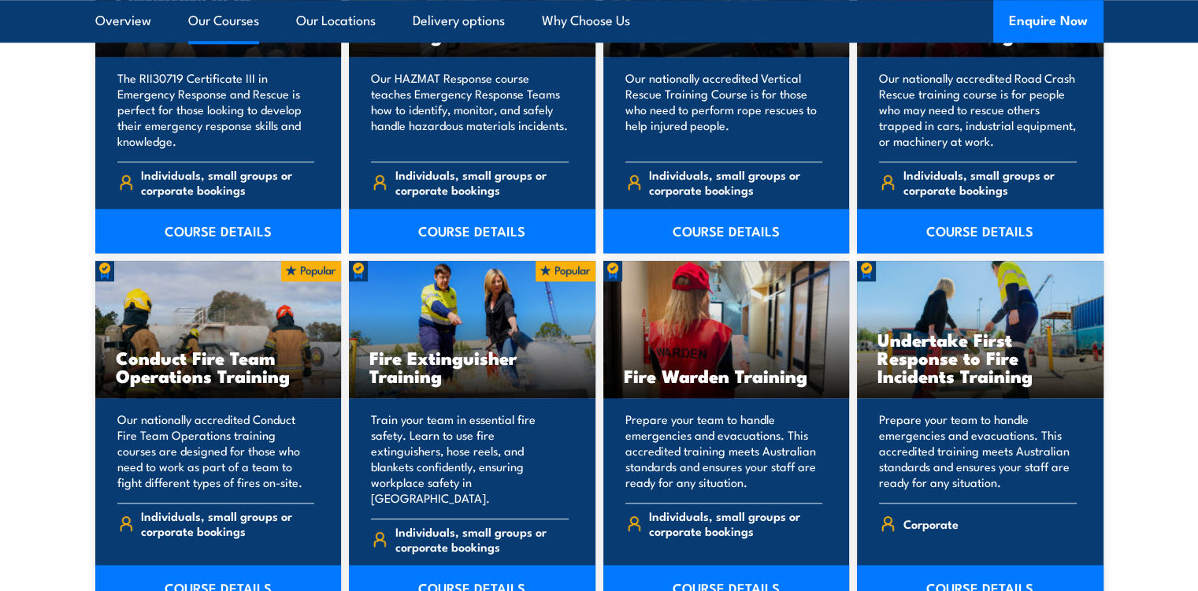
scroll to position [1425, 0]
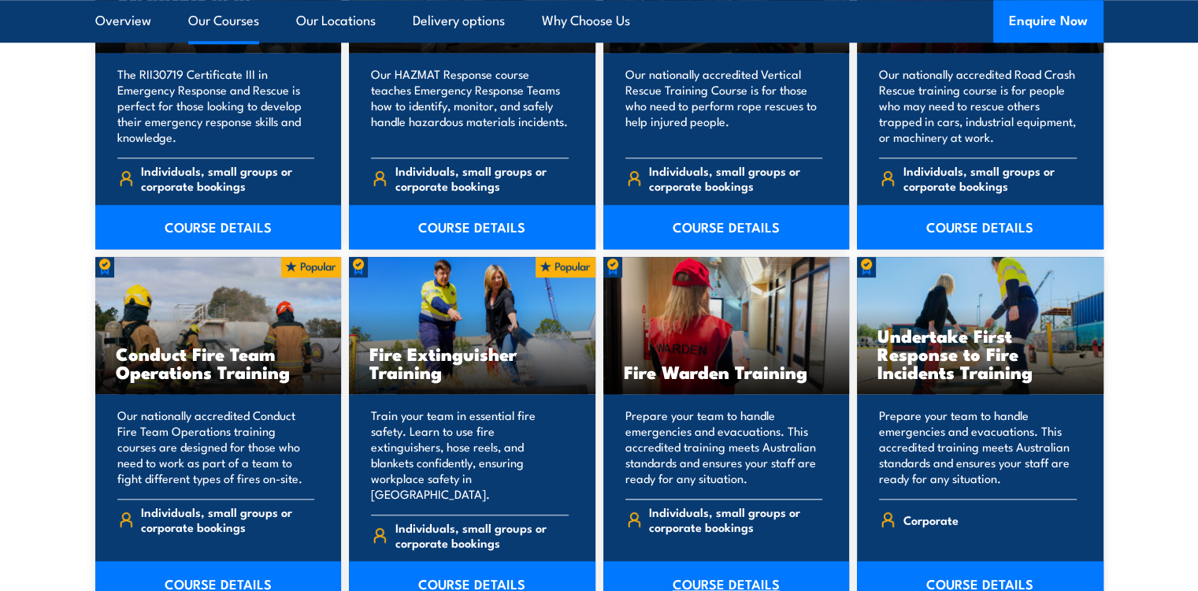
click at [690, 566] on link "COURSE DETAILS" at bounding box center [727, 583] width 247 height 44
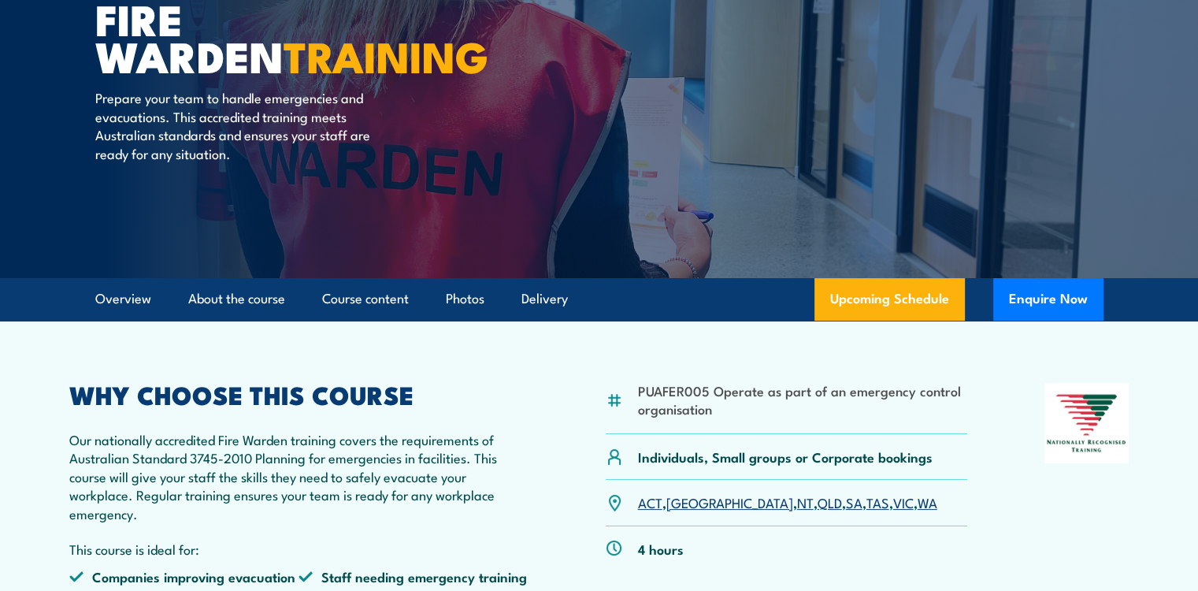
scroll to position [362, 0]
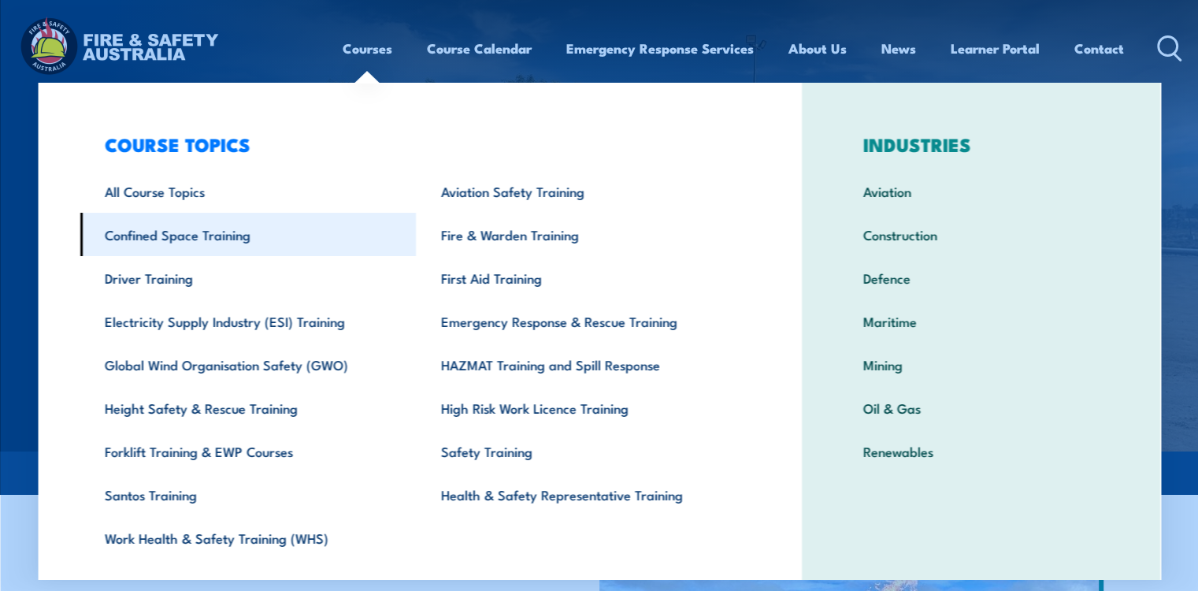
click at [145, 229] on link "Confined Space Training" at bounding box center [248, 234] width 336 height 43
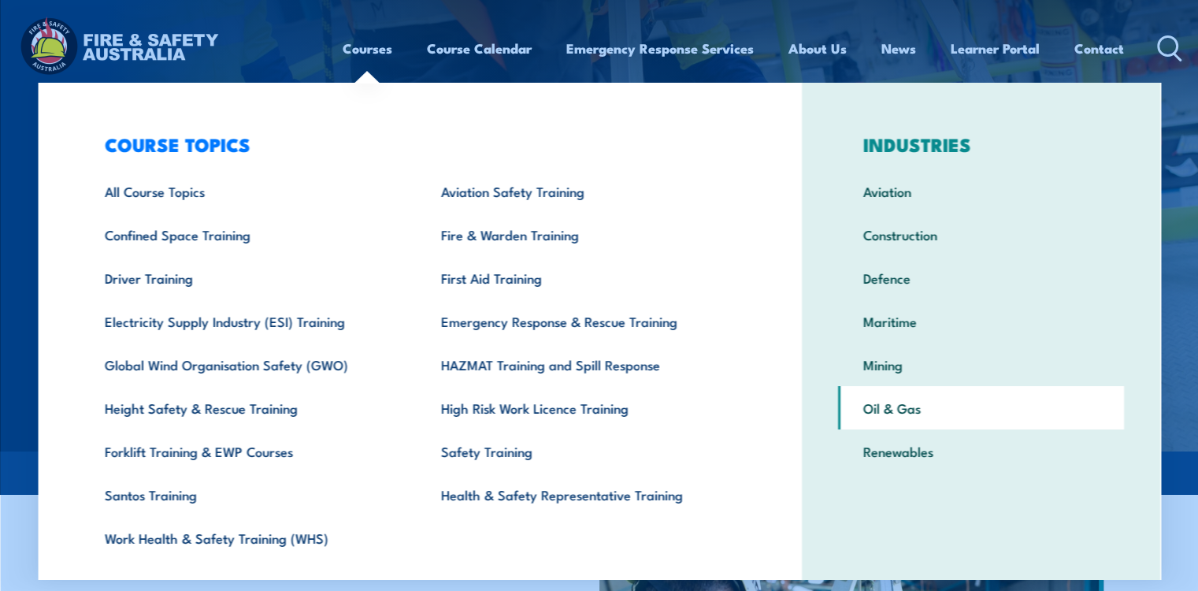
click at [878, 398] on link "Oil & Gas" at bounding box center [981, 407] width 286 height 43
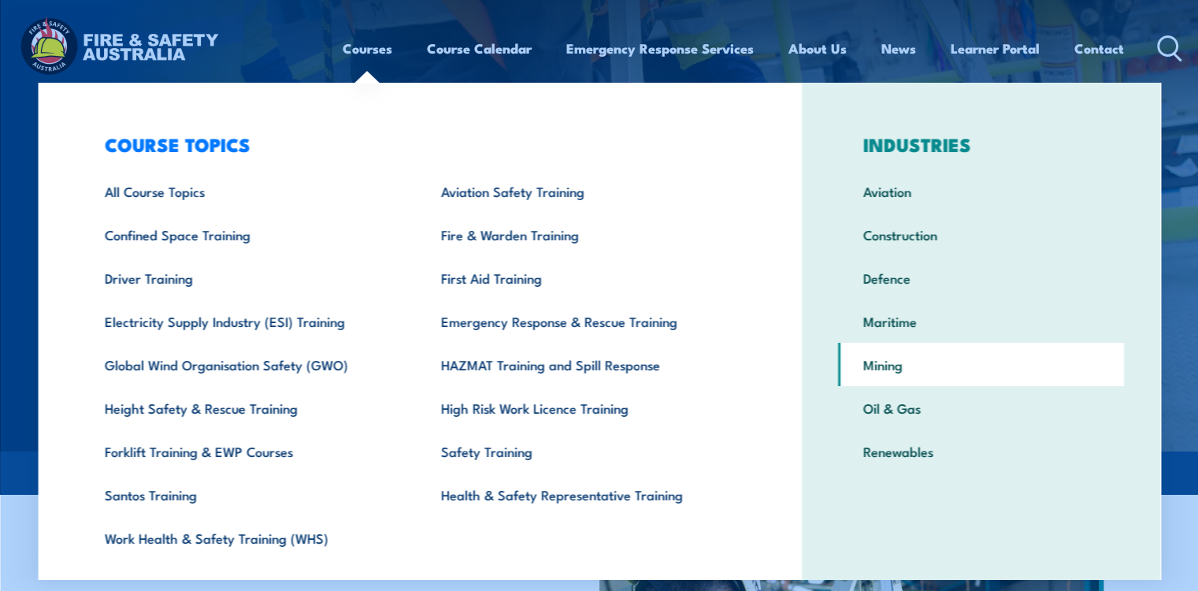
click at [879, 363] on link "Mining" at bounding box center [981, 364] width 286 height 43
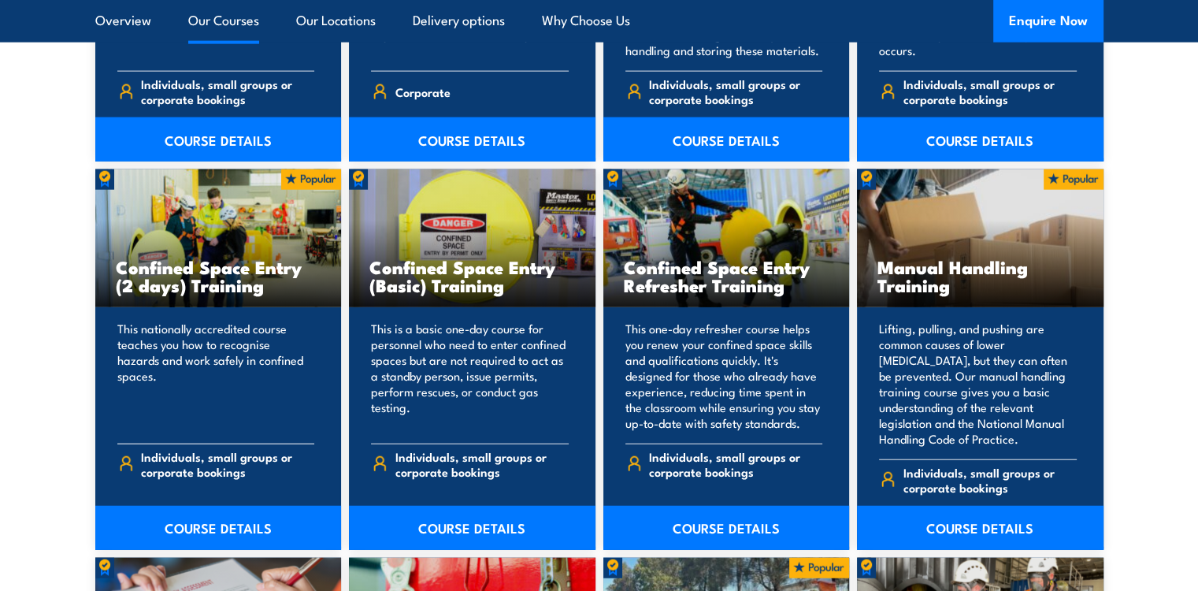
scroll to position [3785, 0]
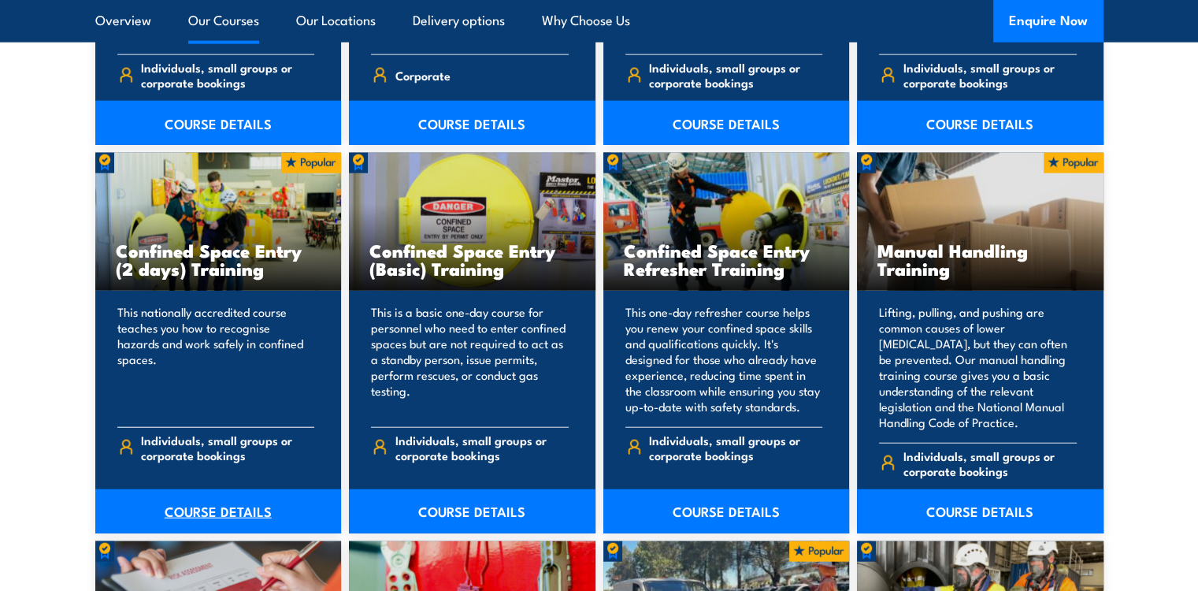
click at [215, 498] on link "COURSE DETAILS" at bounding box center [218, 511] width 247 height 44
click at [467, 497] on link "COURSE DETAILS" at bounding box center [472, 511] width 247 height 44
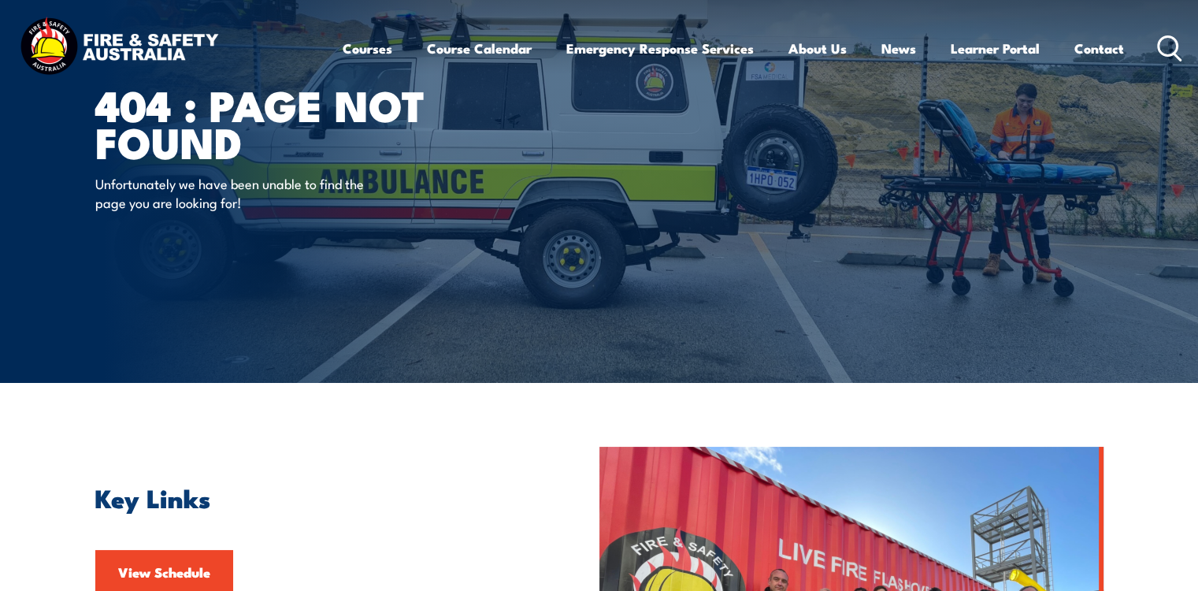
scroll to position [9, 0]
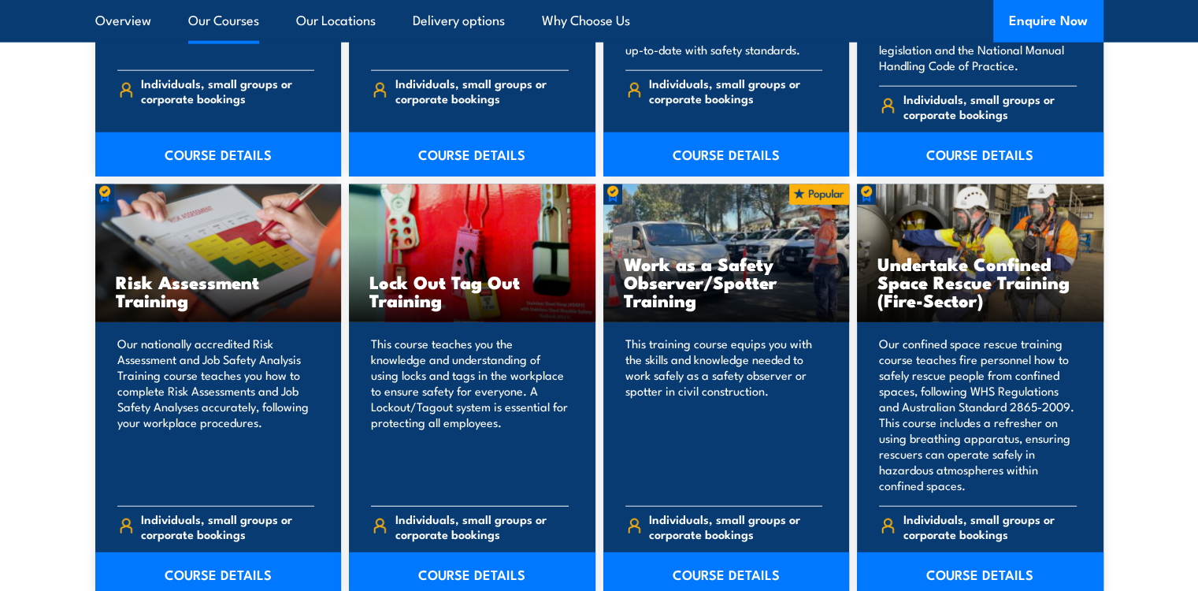
scroll to position [4253, 0]
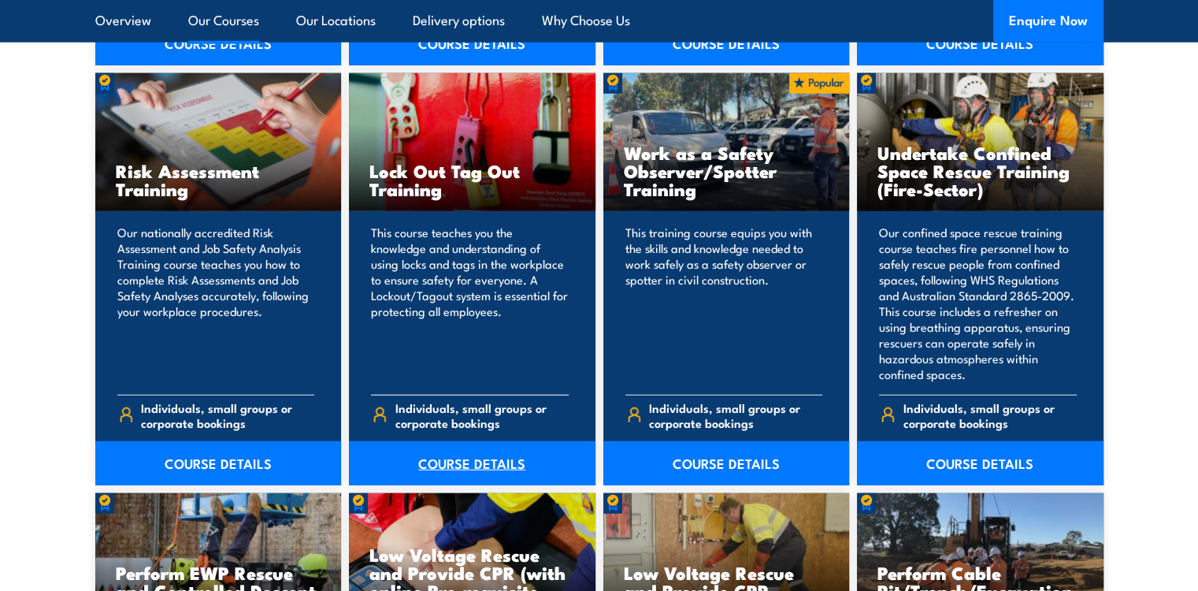
click at [451, 448] on link "COURSE DETAILS" at bounding box center [472, 463] width 247 height 44
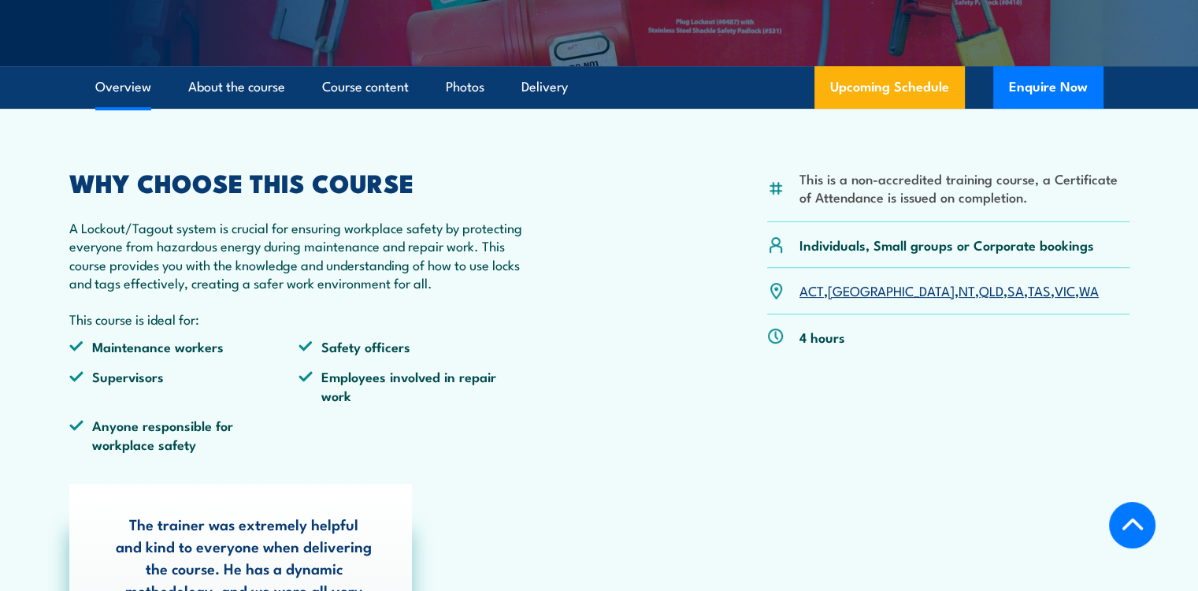
scroll to position [410, 0]
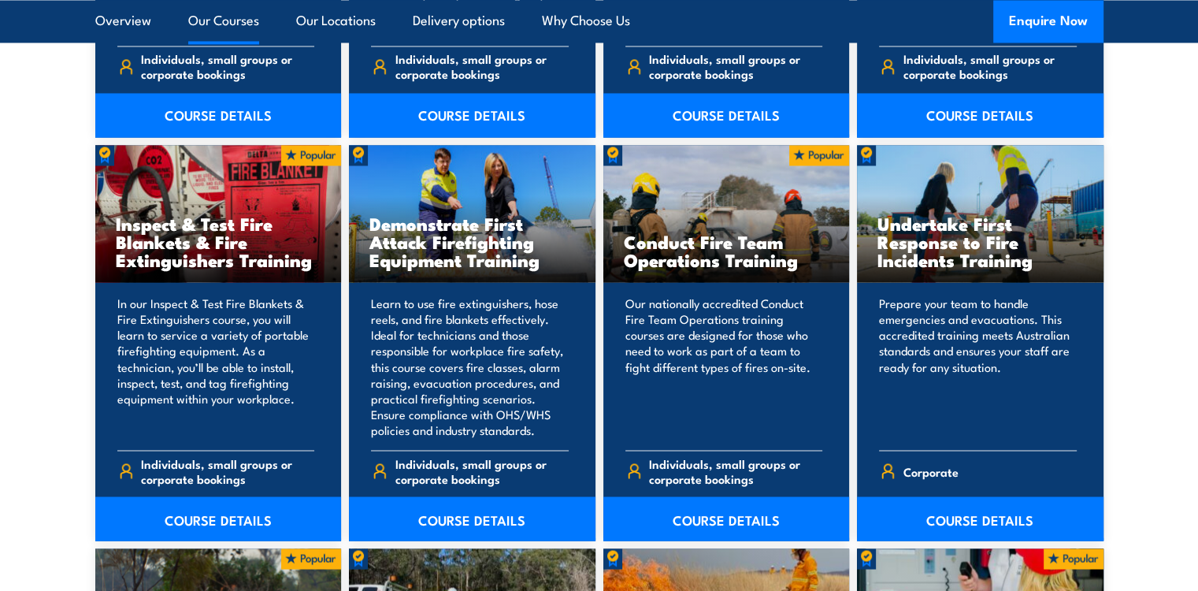
scroll to position [2628, 0]
